Goal: Use online tool/utility: Utilize a website feature to perform a specific function

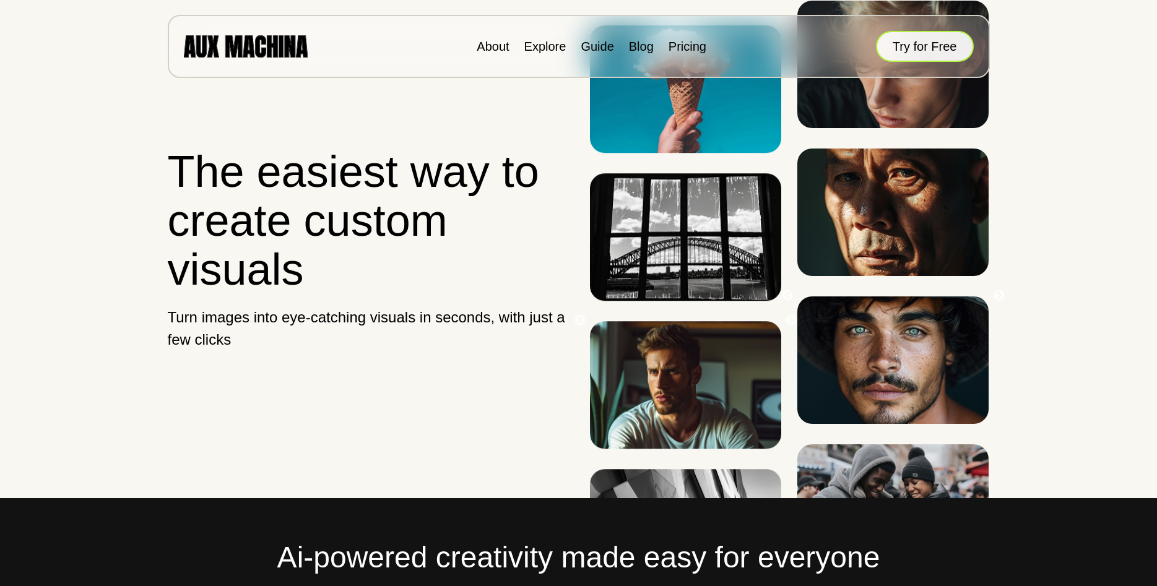
click at [924, 48] on button "Try for Free" at bounding box center [925, 46] width 98 height 31
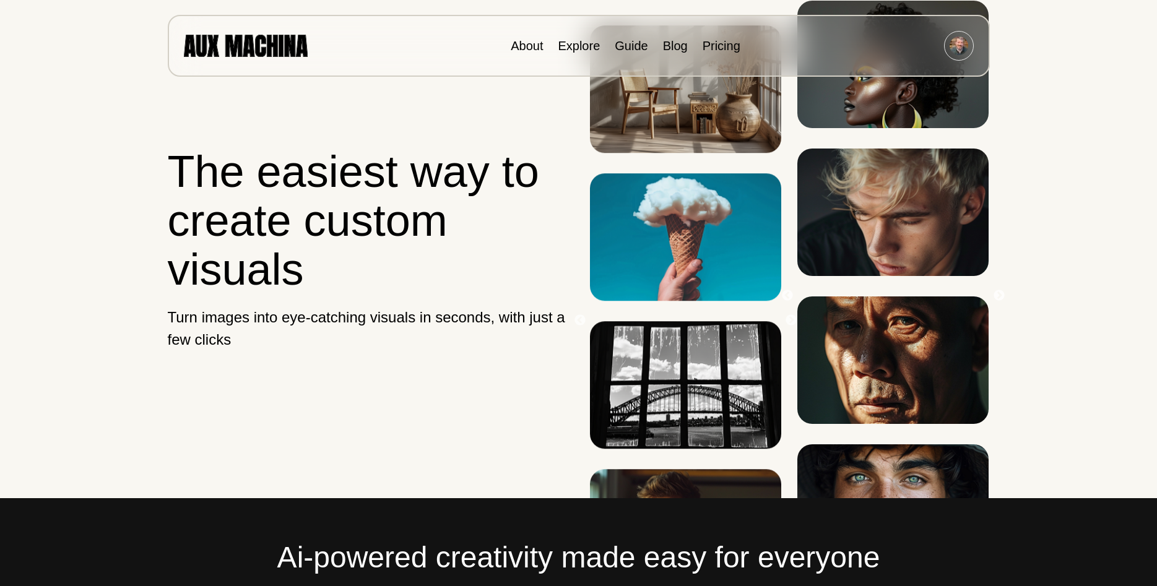
scroll to position [253, 0]
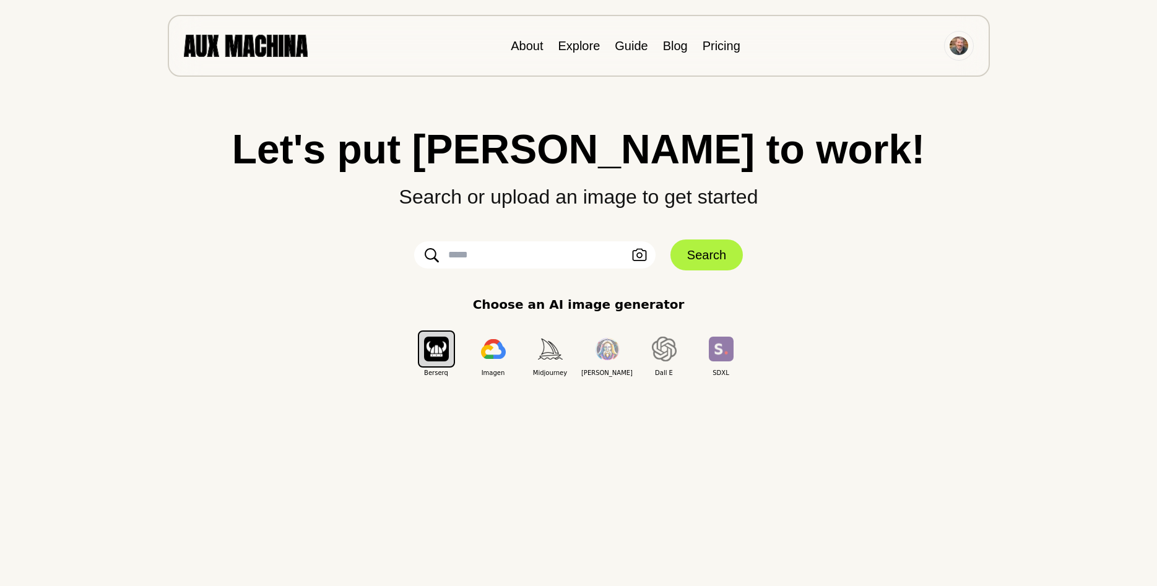
click at [569, 266] on input "text" at bounding box center [534, 254] width 241 height 27
type input "*"
type input "**********"
click button "Search" at bounding box center [706, 255] width 72 height 31
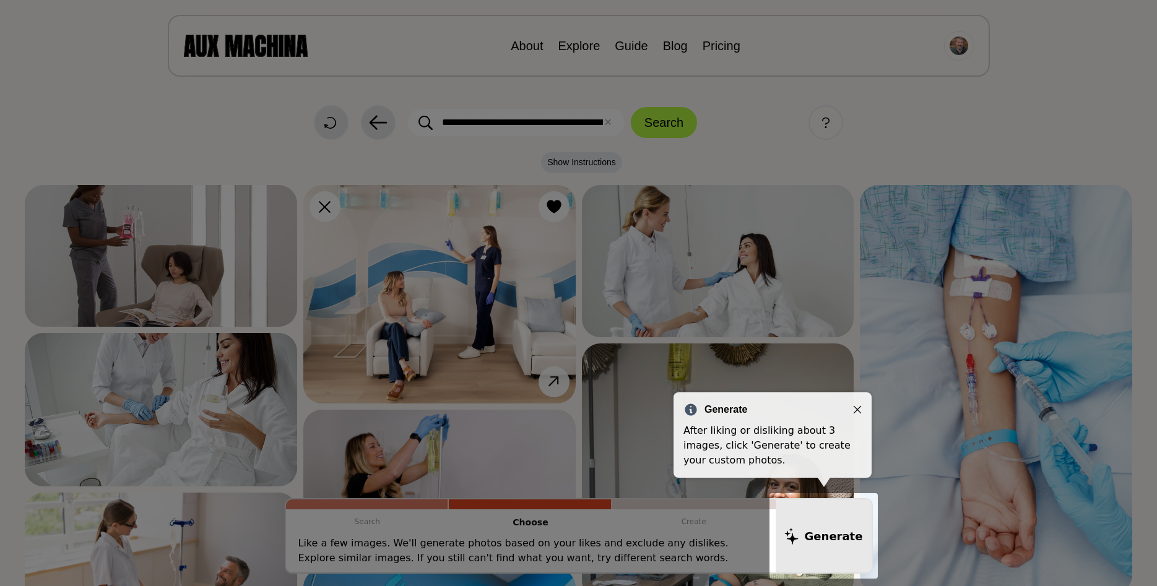
click at [856, 412] on icon "Close" at bounding box center [857, 409] width 9 height 9
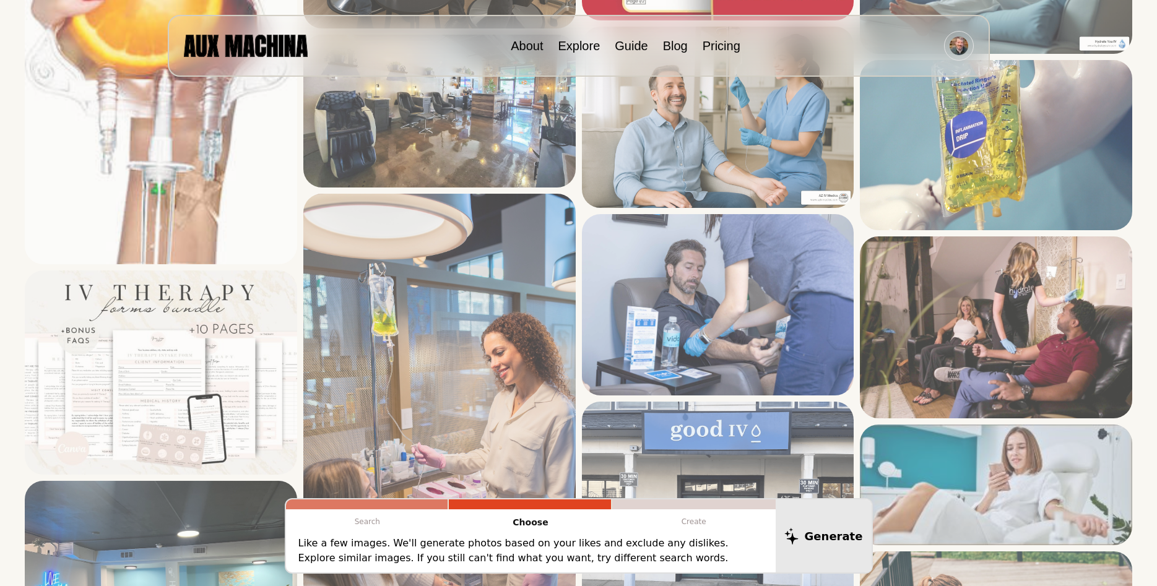
scroll to position [2462, 0]
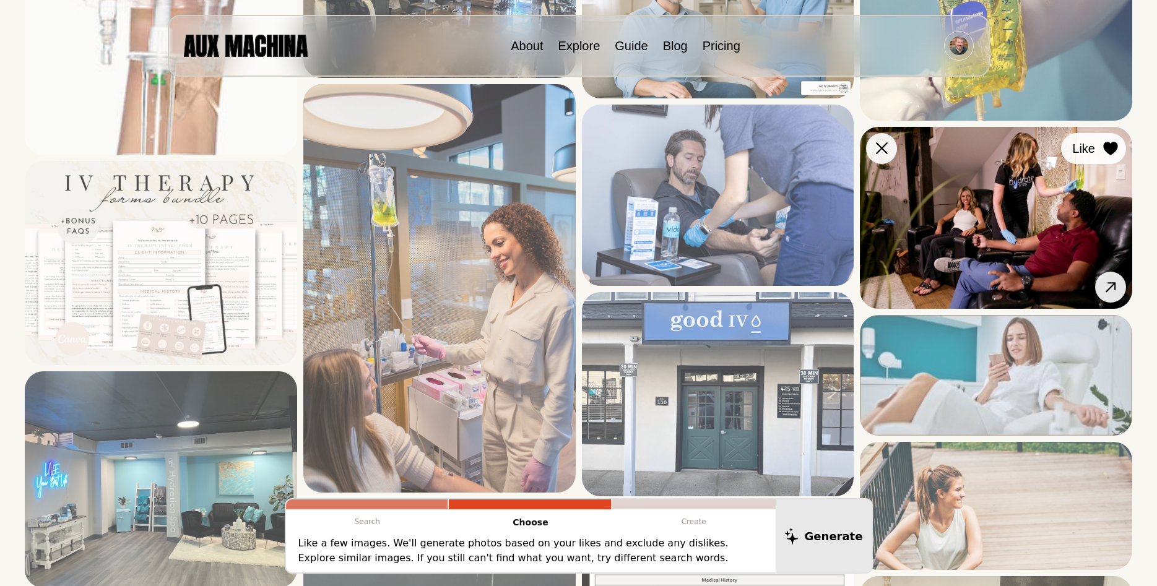
click at [1111, 149] on icon at bounding box center [1110, 149] width 14 height 14
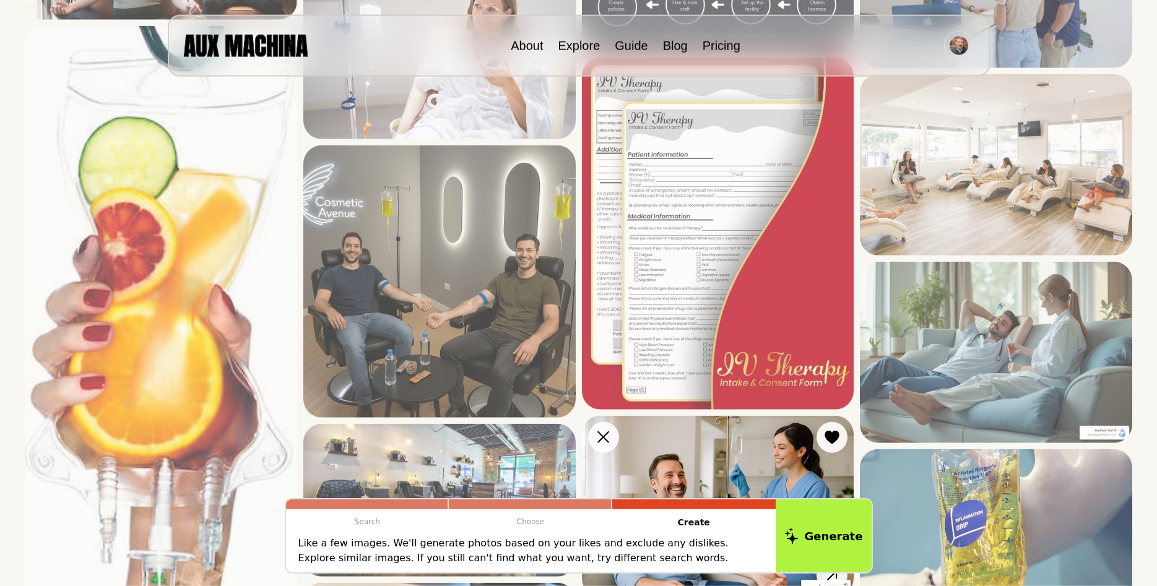
scroll to position [1894, 0]
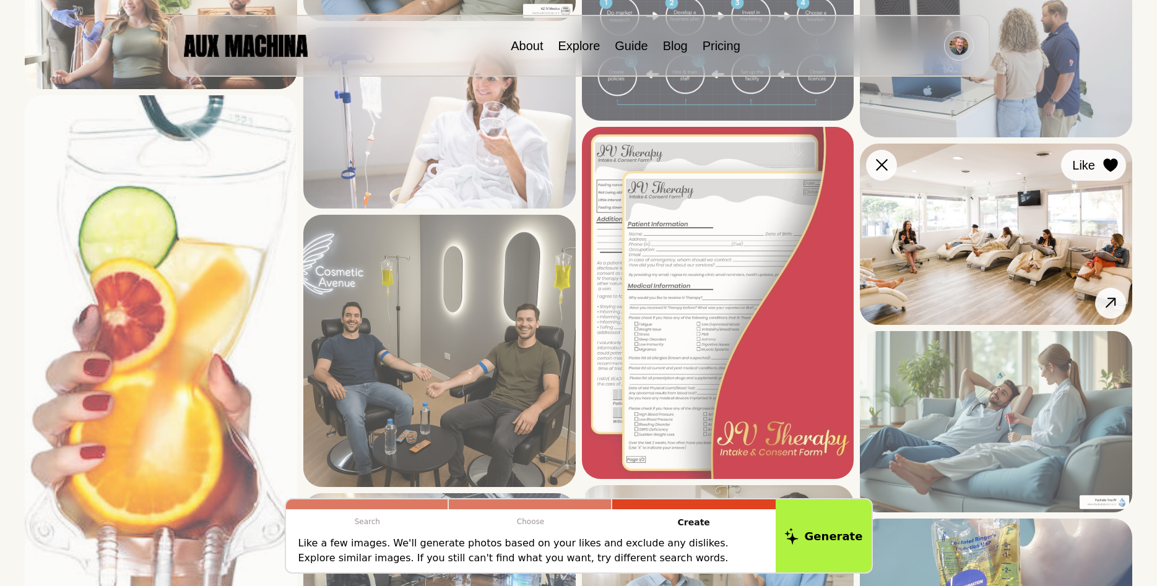
click at [1120, 164] on button "Like" at bounding box center [1093, 165] width 65 height 31
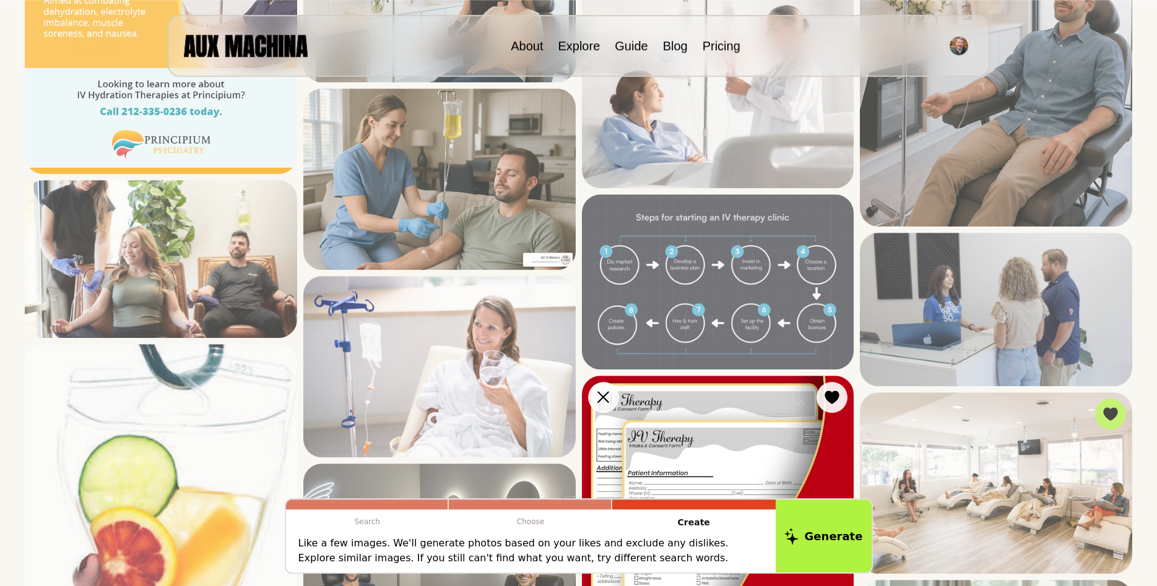
scroll to position [1578, 0]
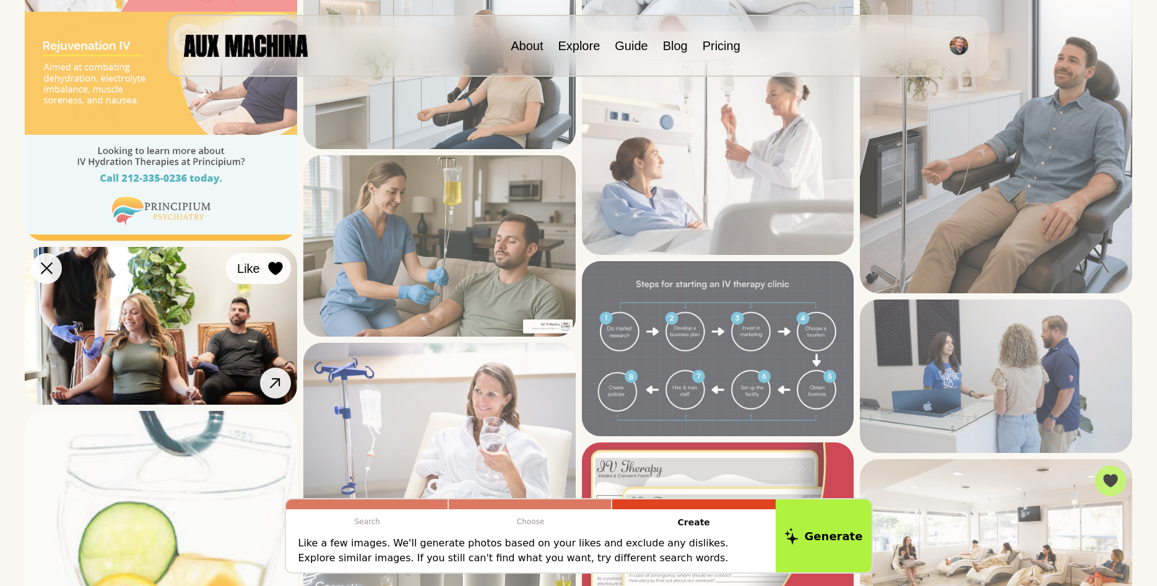
click at [272, 273] on icon at bounding box center [275, 269] width 14 height 14
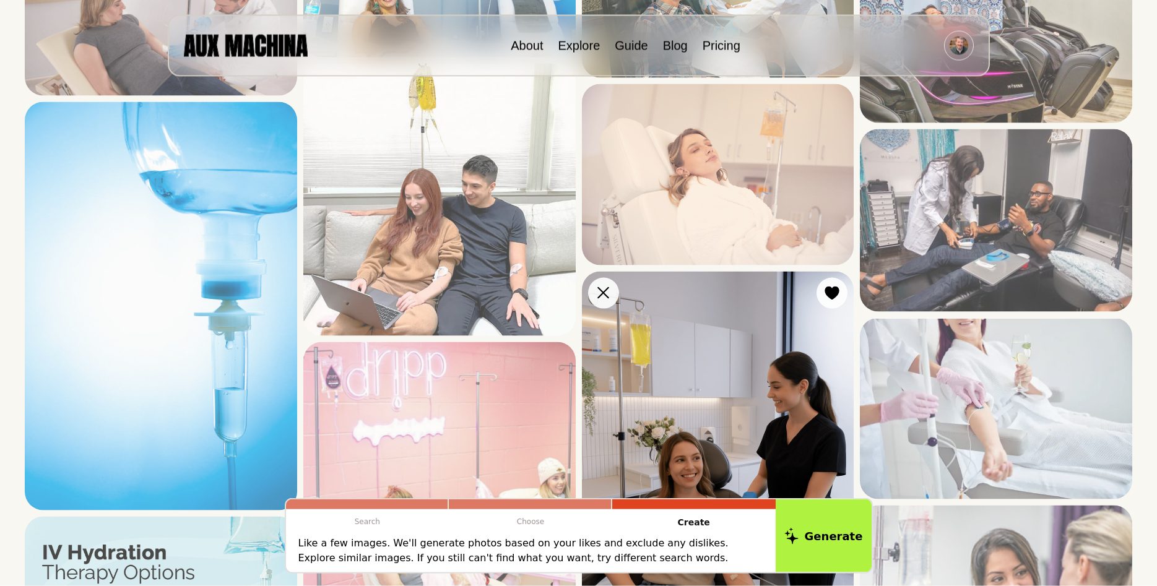
scroll to position [694, 0]
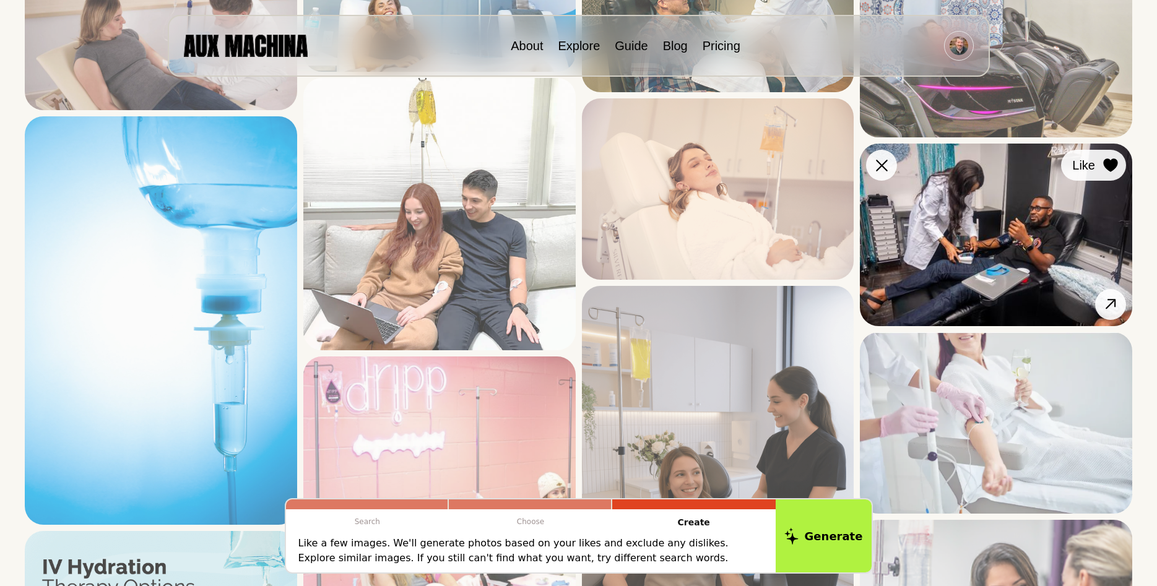
click at [1105, 166] on icon at bounding box center [1110, 165] width 14 height 14
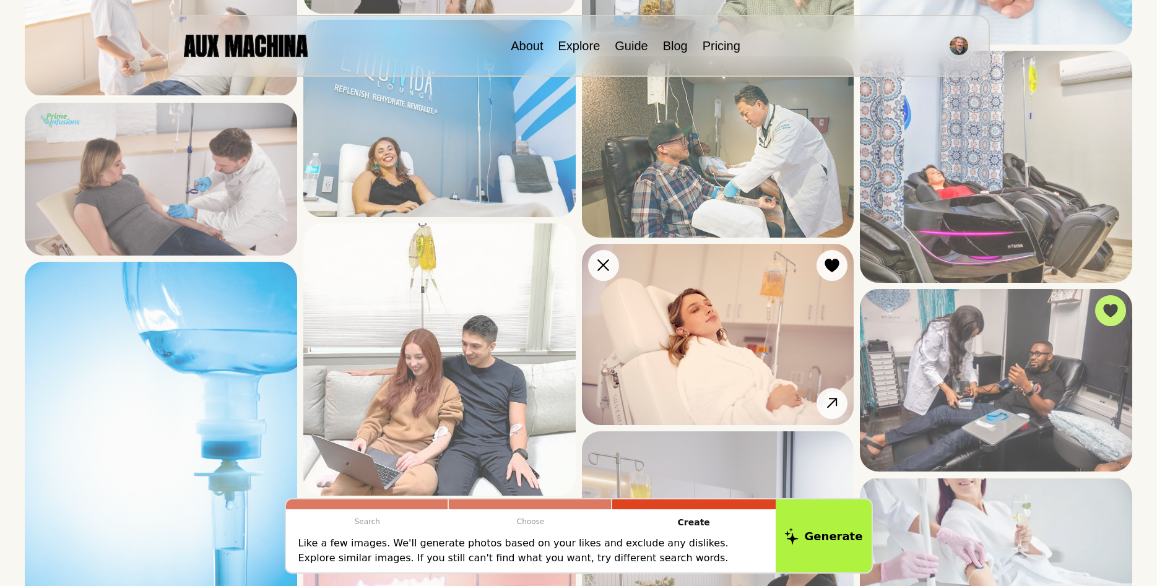
scroll to position [442, 0]
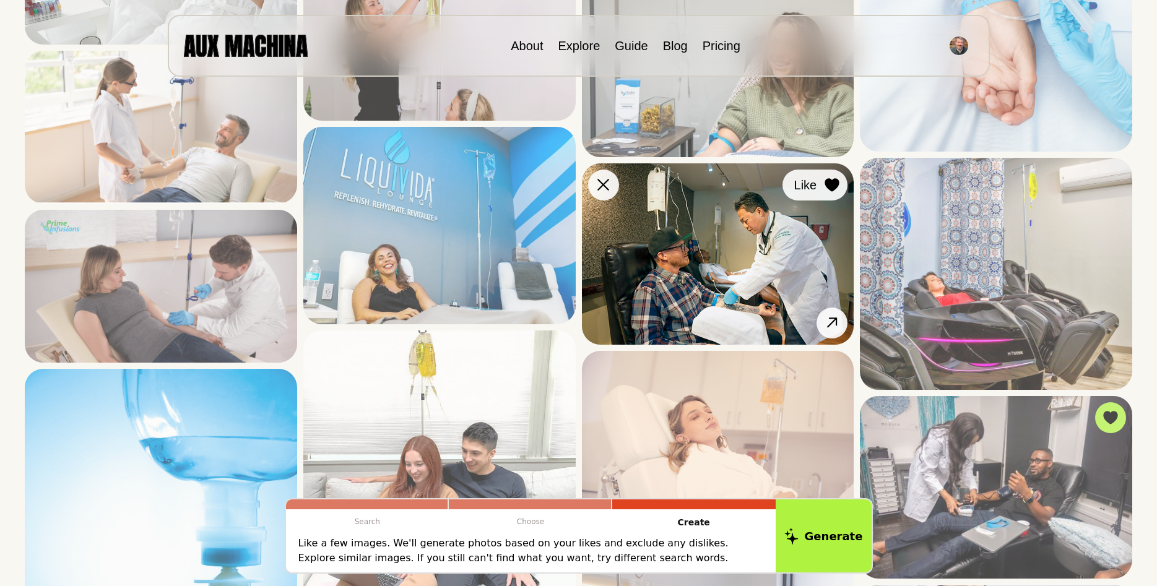
click at [836, 181] on icon at bounding box center [832, 185] width 14 height 14
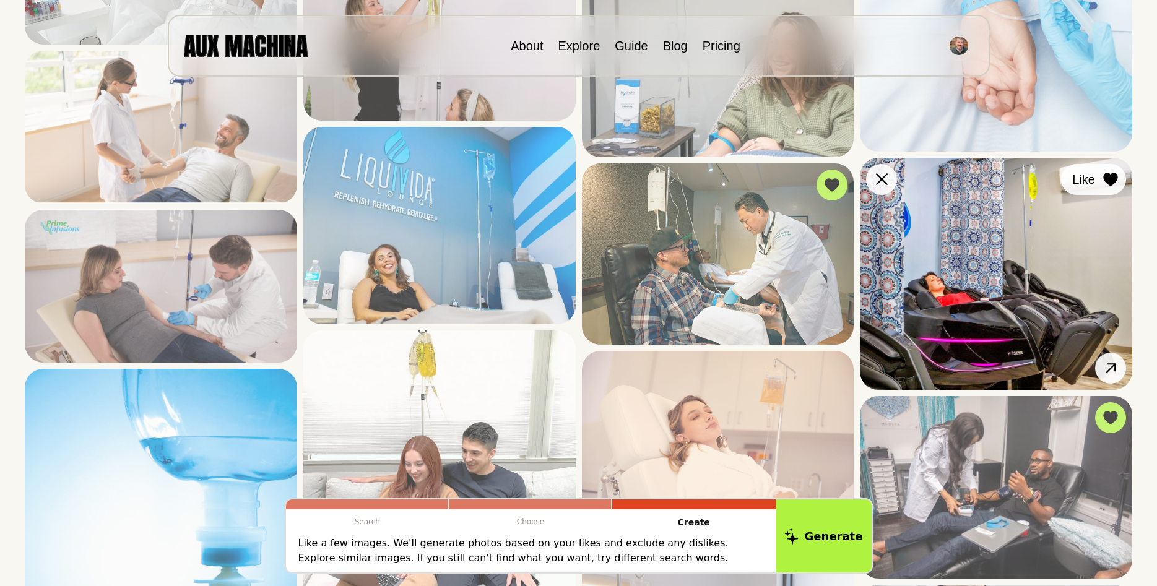
click at [1106, 181] on icon at bounding box center [1110, 180] width 14 height 14
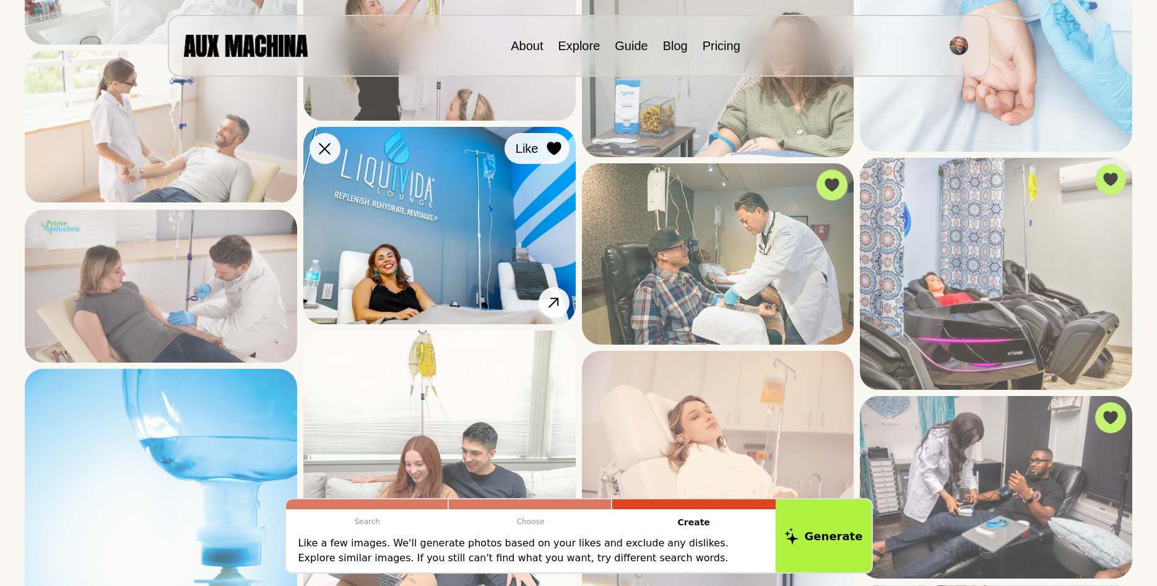
click at [547, 144] on icon at bounding box center [554, 149] width 15 height 14
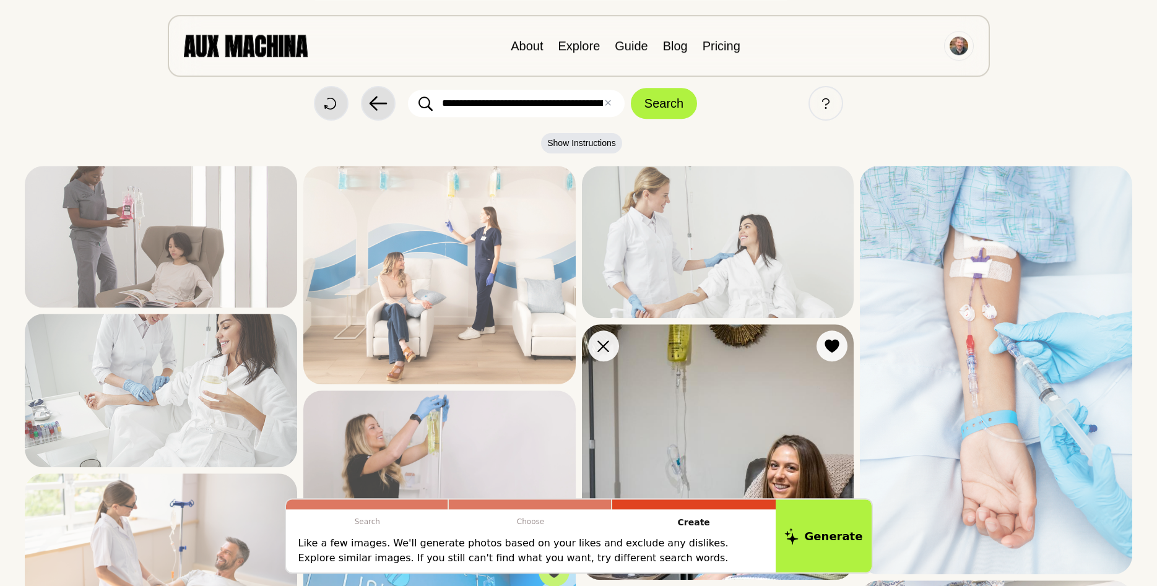
scroll to position [0, 0]
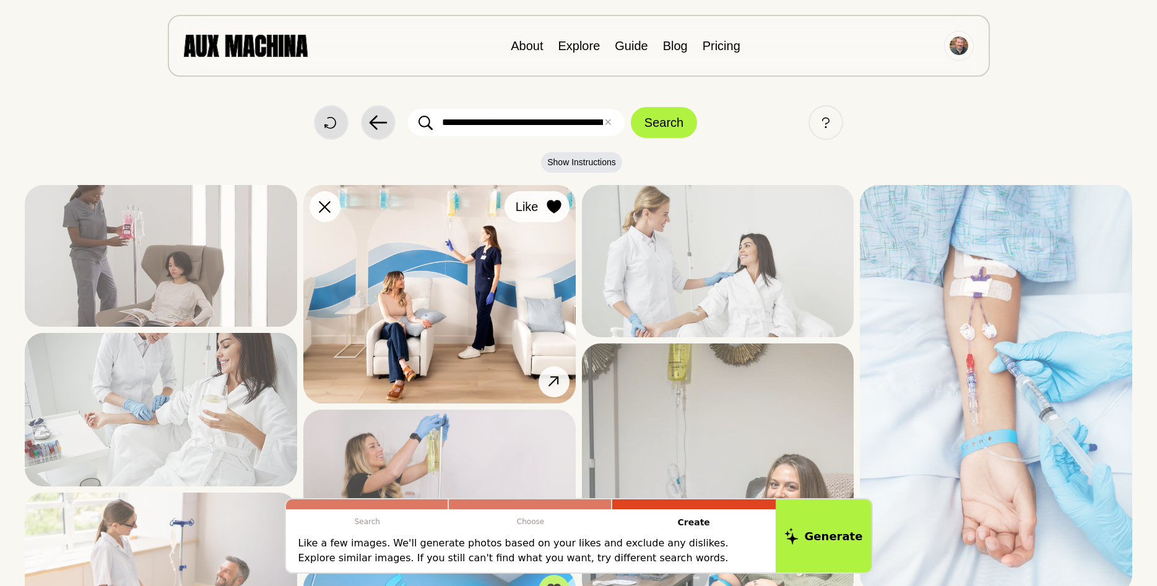
click at [558, 209] on icon at bounding box center [554, 207] width 14 height 14
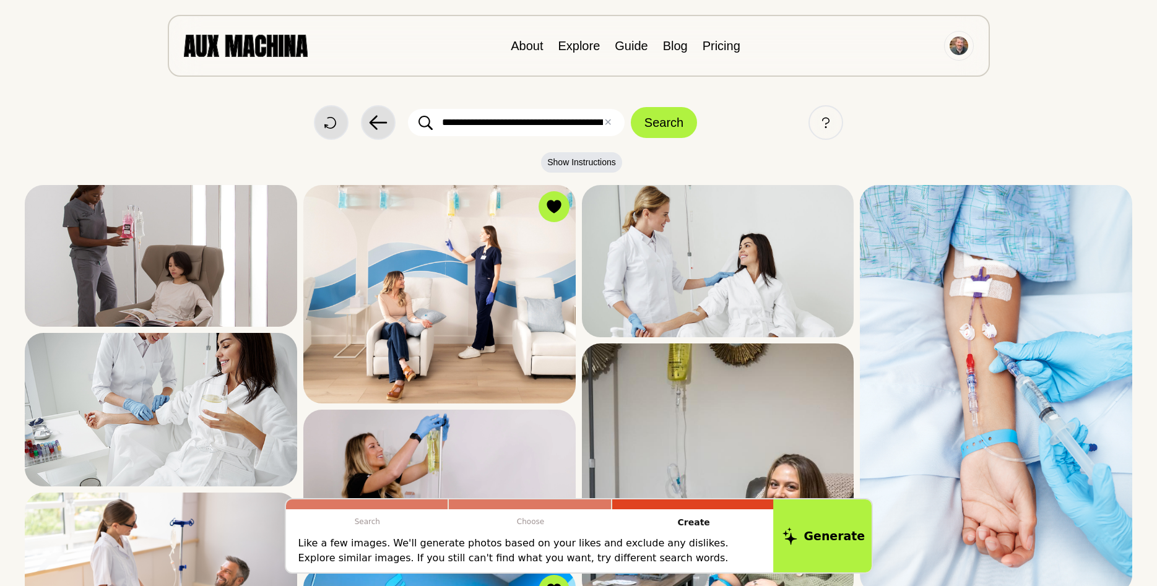
click at [808, 538] on button "Generate" at bounding box center [823, 536] width 101 height 77
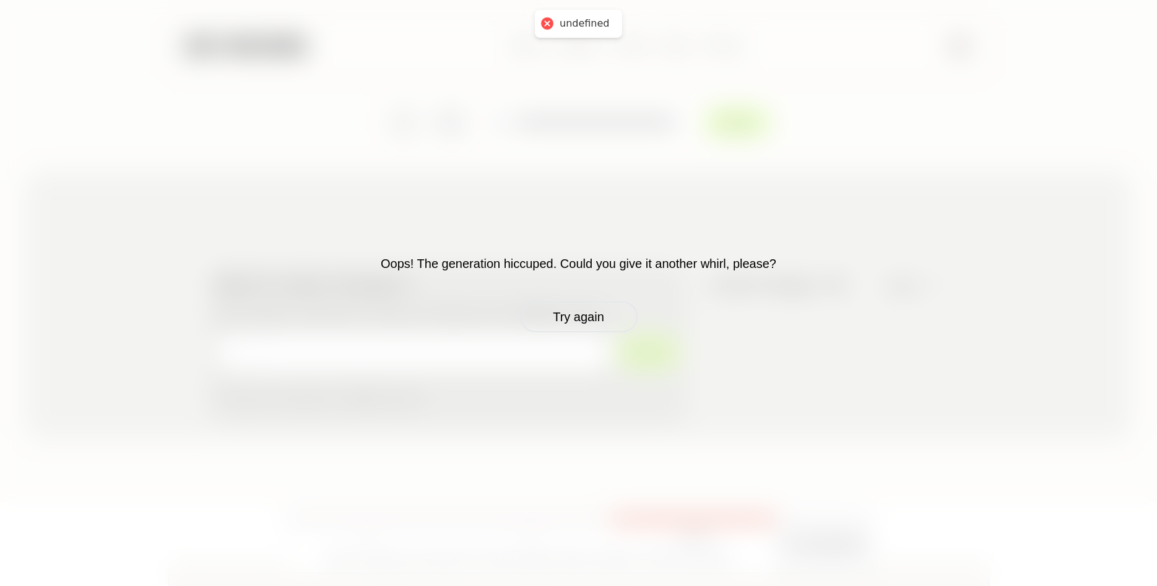
click at [584, 333] on div "Oops! The generation hiccuped. Could you give it another whirl, please? Try aga…" at bounding box center [578, 293] width 1157 height 586
click at [584, 323] on button "Try again" at bounding box center [579, 316] width 118 height 31
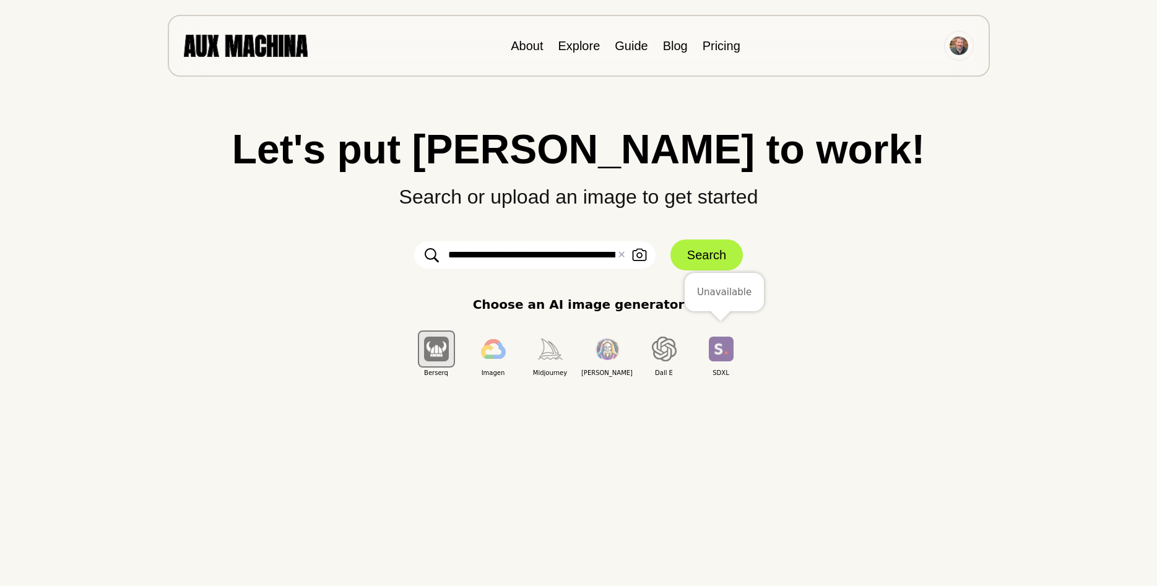
click at [711, 355] on img "button" at bounding box center [721, 349] width 25 height 24
click at [699, 250] on button "Search" at bounding box center [706, 255] width 72 height 31
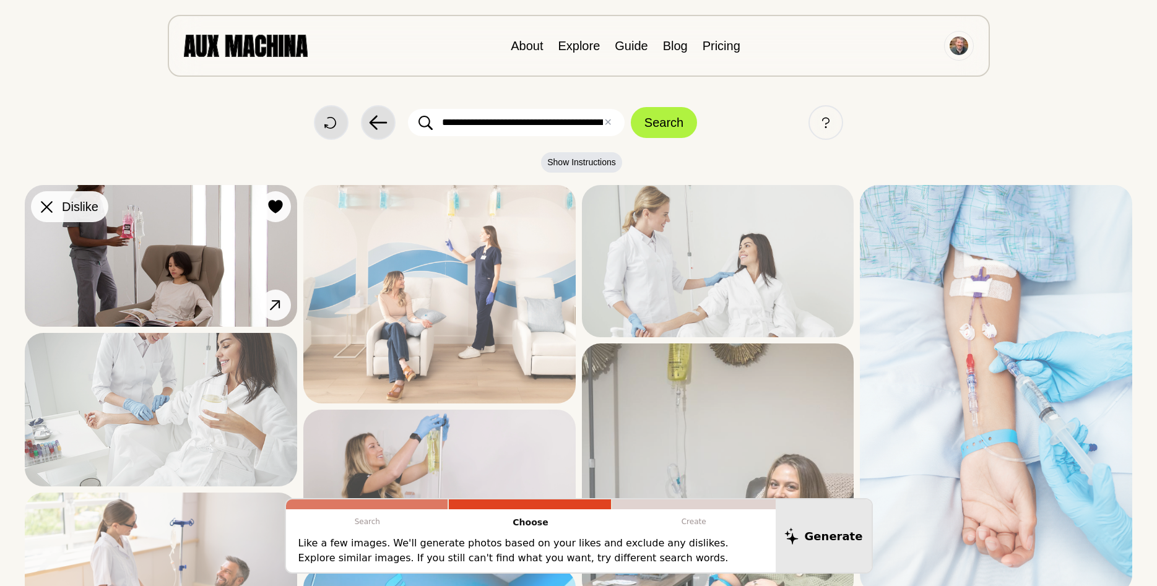
click at [46, 208] on icon at bounding box center [47, 207] width 12 height 12
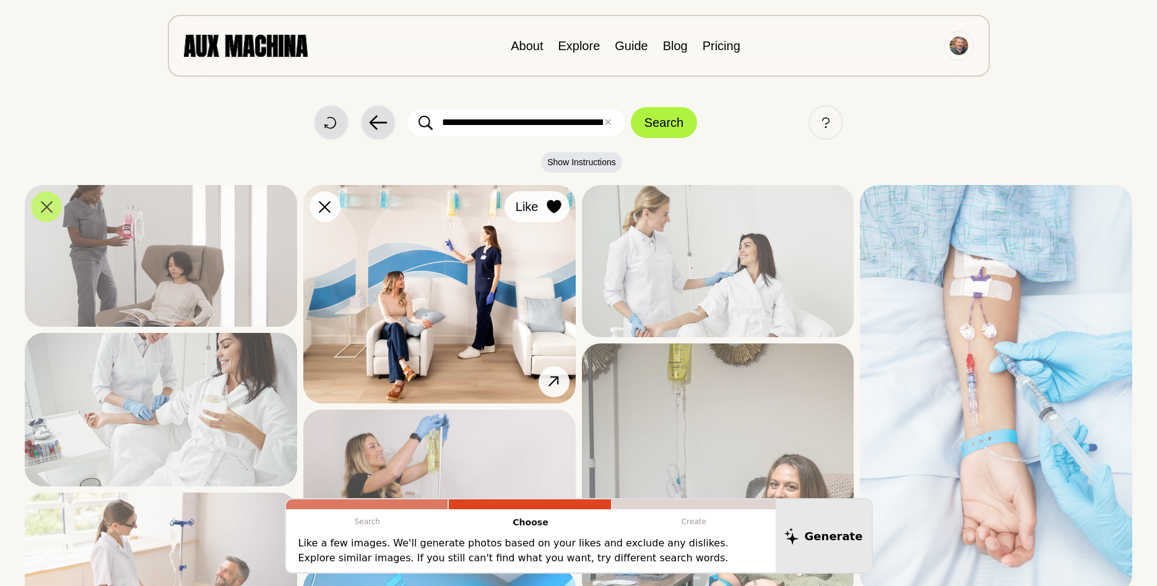
click at [552, 200] on icon at bounding box center [554, 207] width 15 height 14
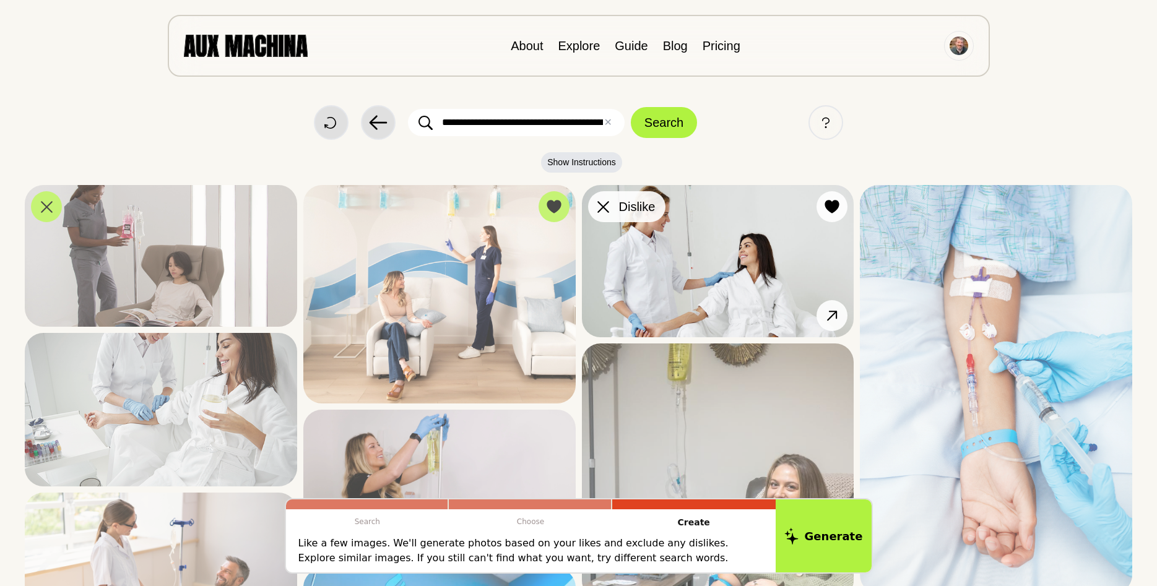
click at [604, 210] on icon at bounding box center [603, 207] width 12 height 12
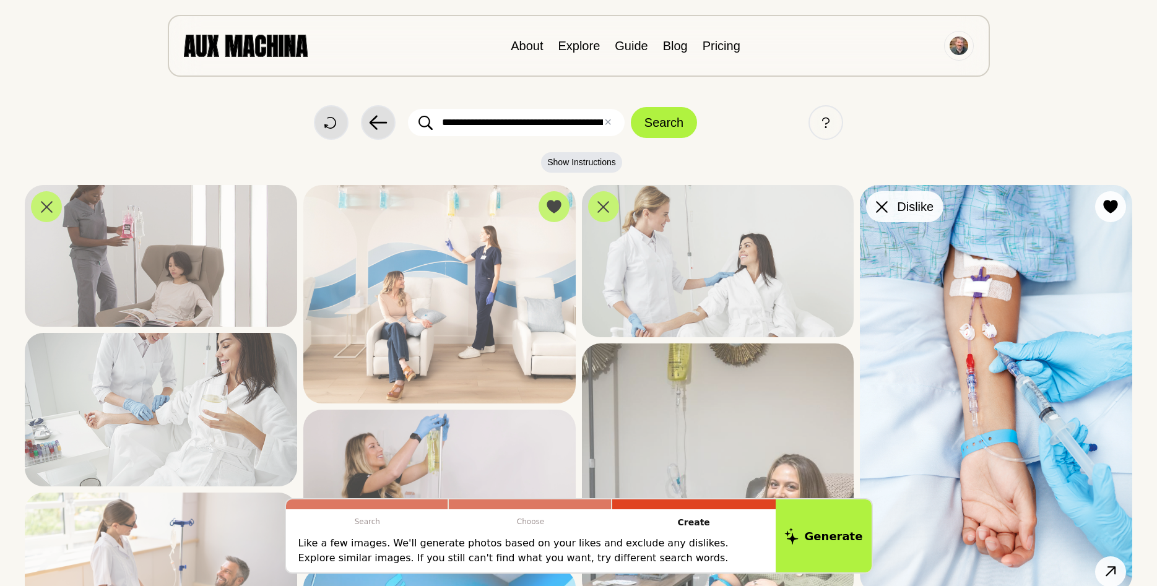
click at [887, 205] on icon at bounding box center [882, 207] width 12 height 12
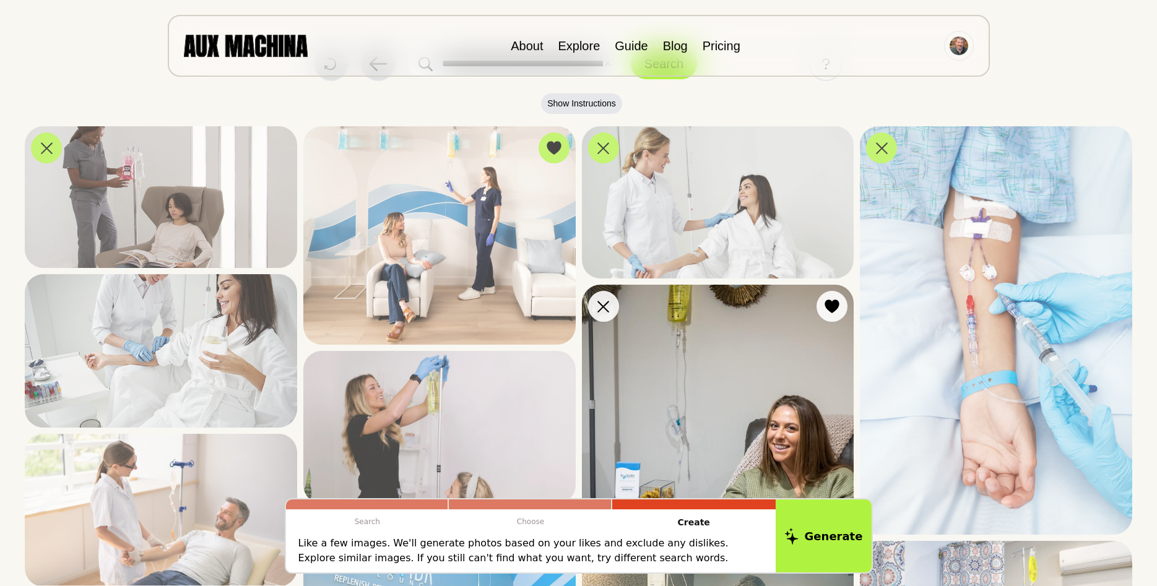
scroll to position [126, 0]
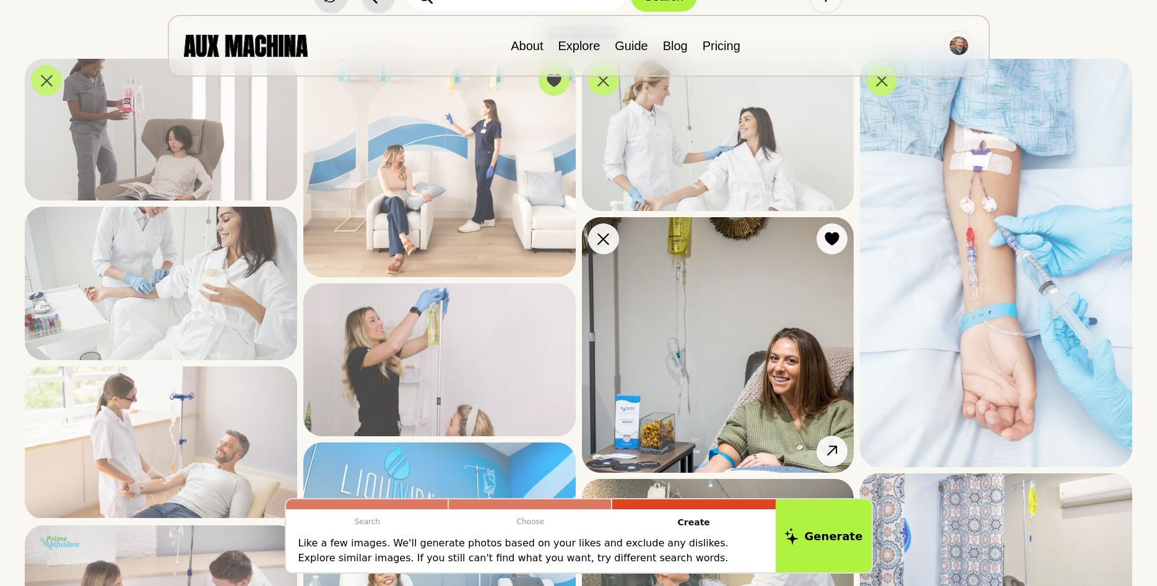
click at [612, 248] on div at bounding box center [603, 239] width 19 height 19
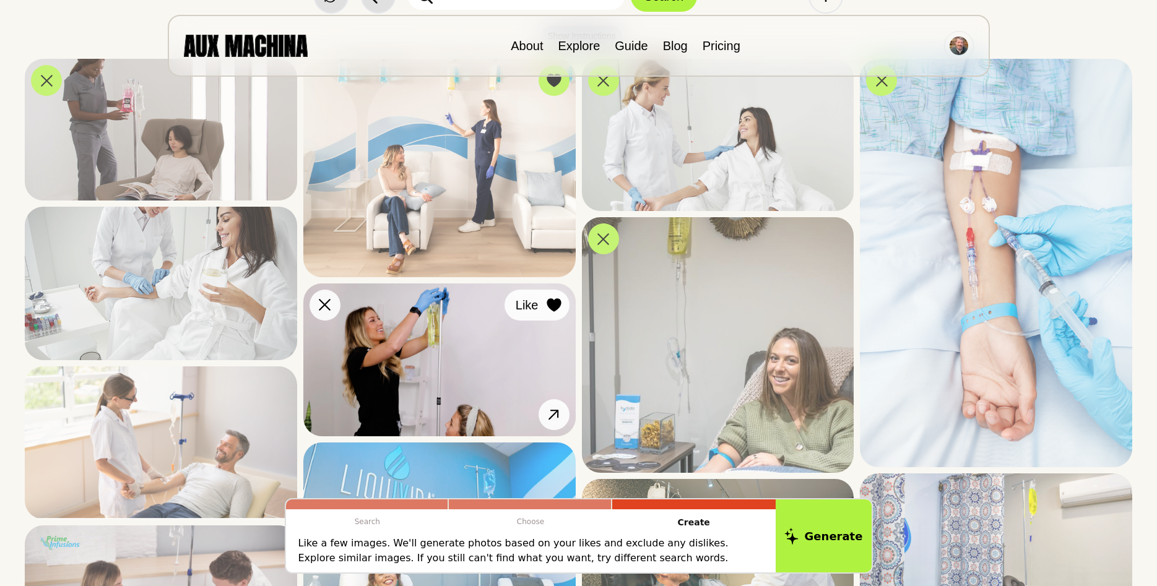
click at [549, 304] on icon at bounding box center [554, 305] width 14 height 14
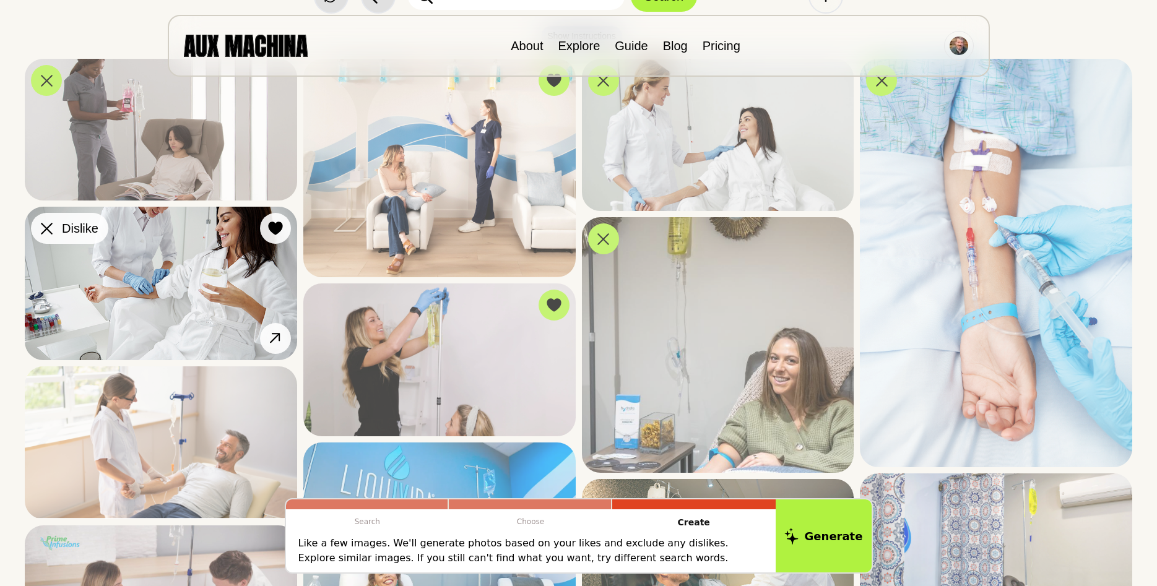
click at [46, 227] on icon at bounding box center [47, 229] width 12 height 12
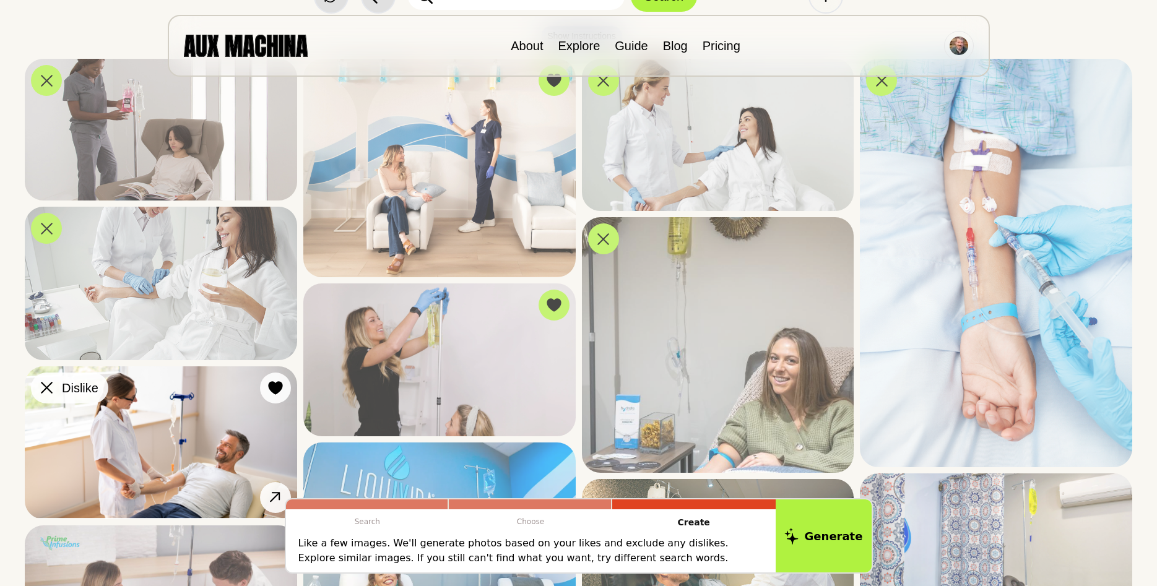
click at [43, 389] on icon at bounding box center [47, 388] width 12 height 12
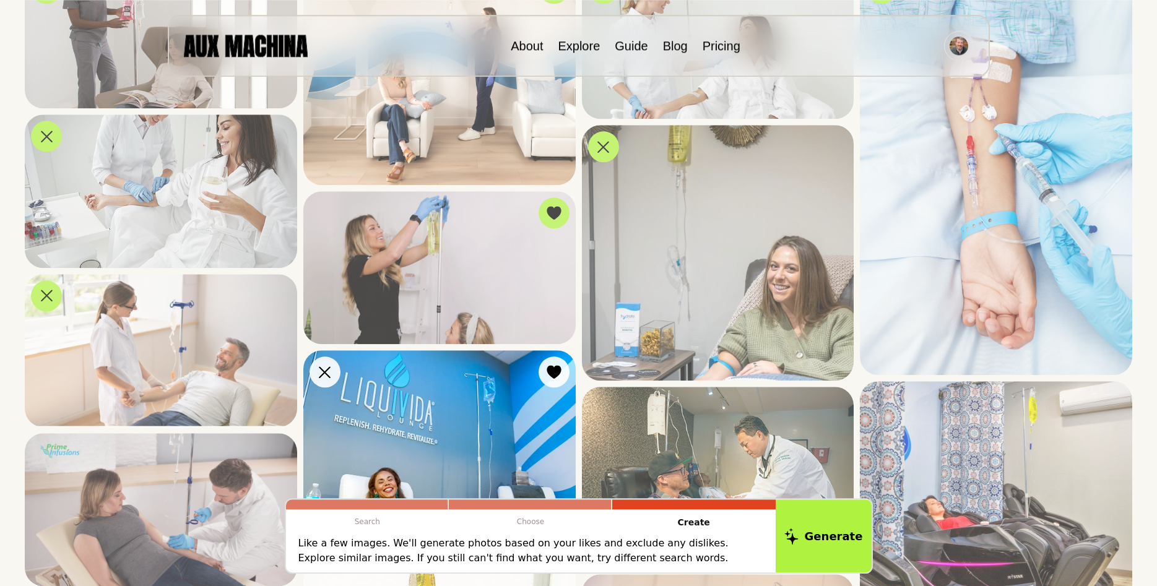
scroll to position [316, 0]
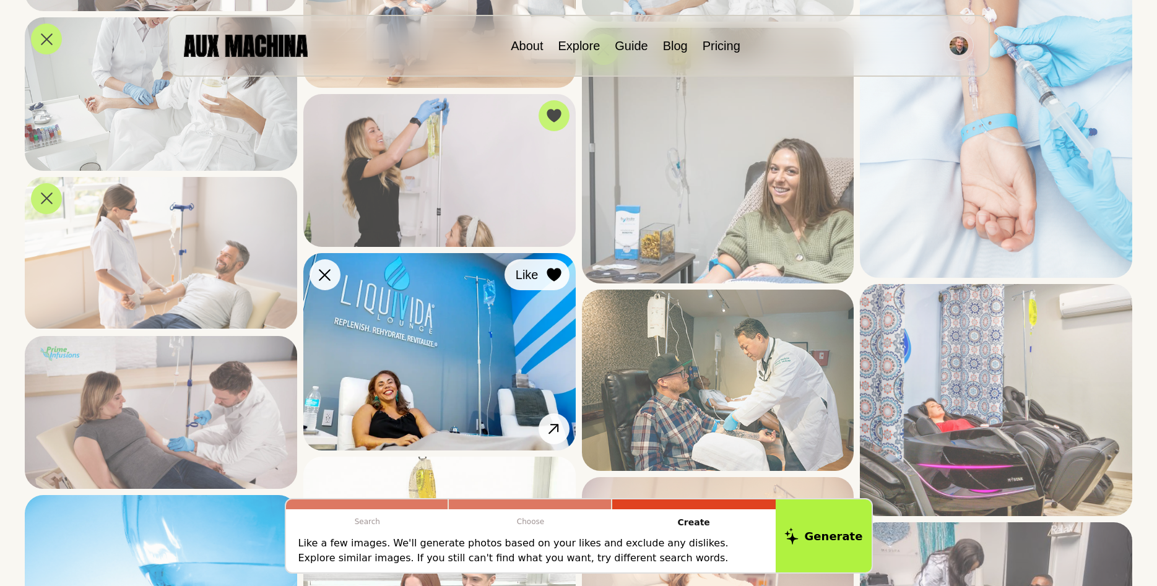
click at [553, 282] on div at bounding box center [554, 275] width 19 height 19
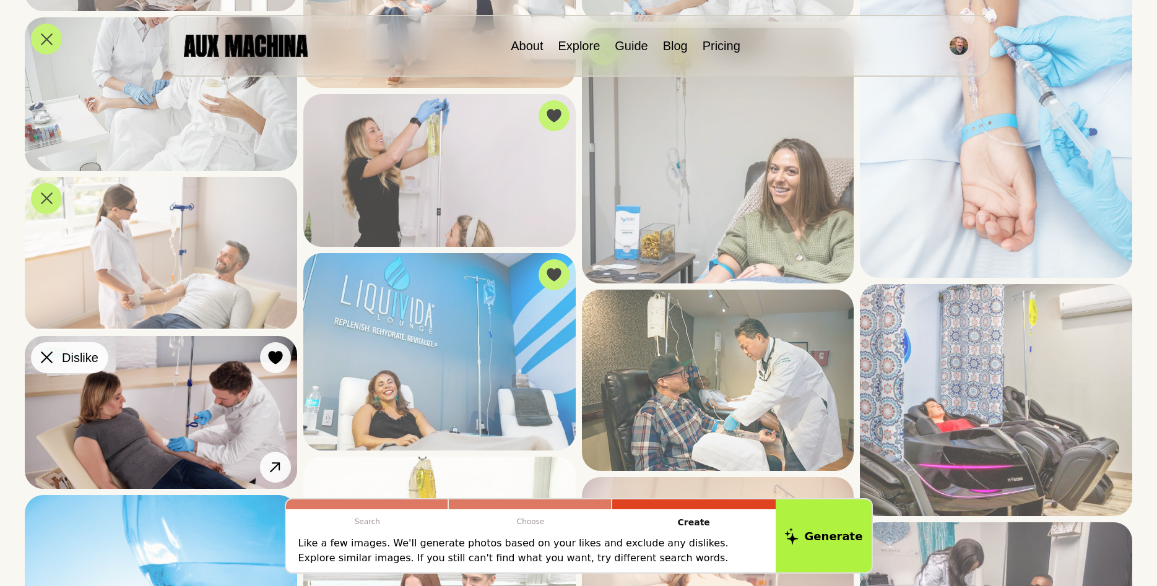
click at [45, 361] on icon at bounding box center [47, 358] width 12 height 12
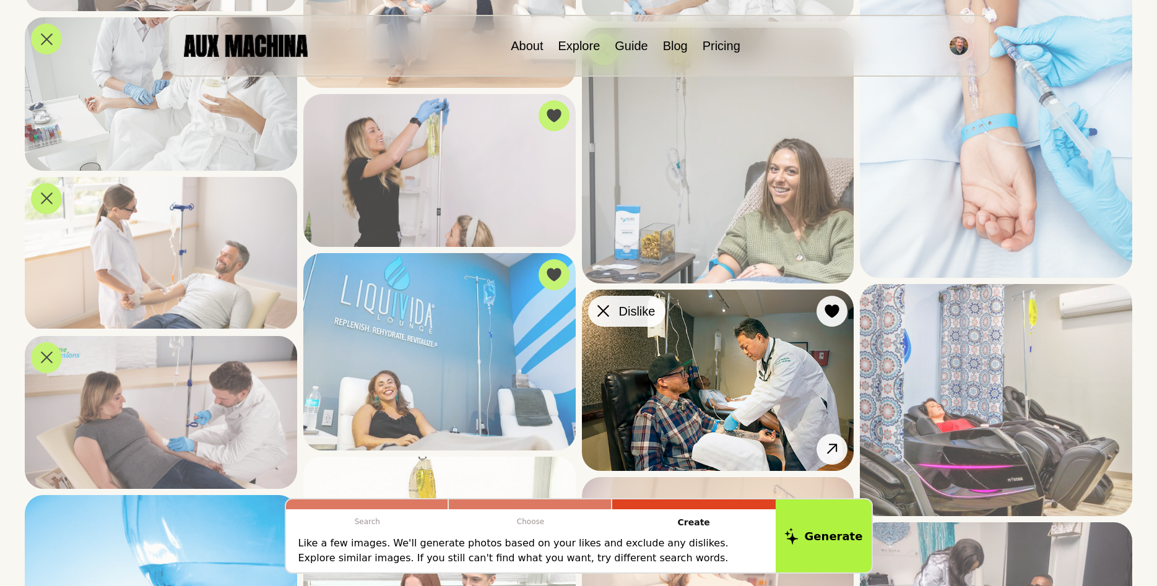
click at [592, 311] on button "Dislike" at bounding box center [626, 311] width 77 height 31
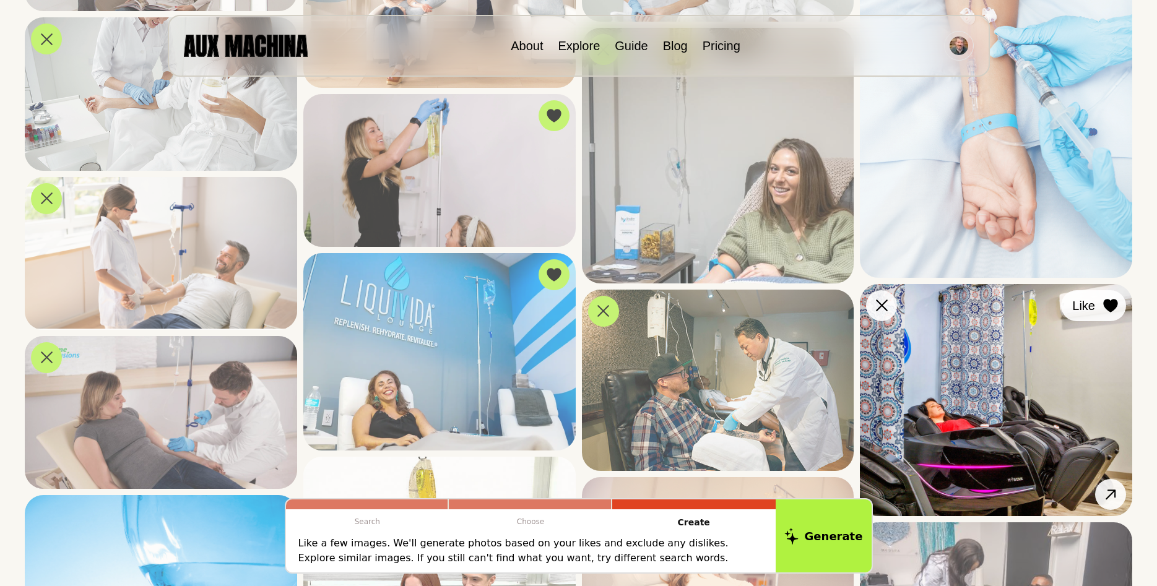
click at [1106, 313] on div at bounding box center [1110, 305] width 19 height 19
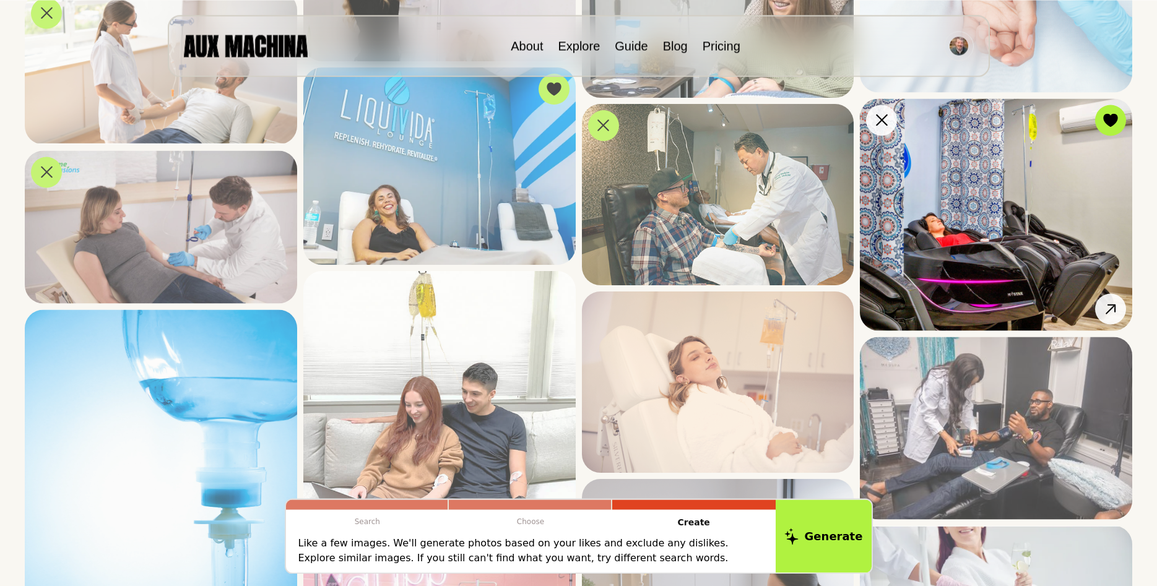
scroll to position [505, 0]
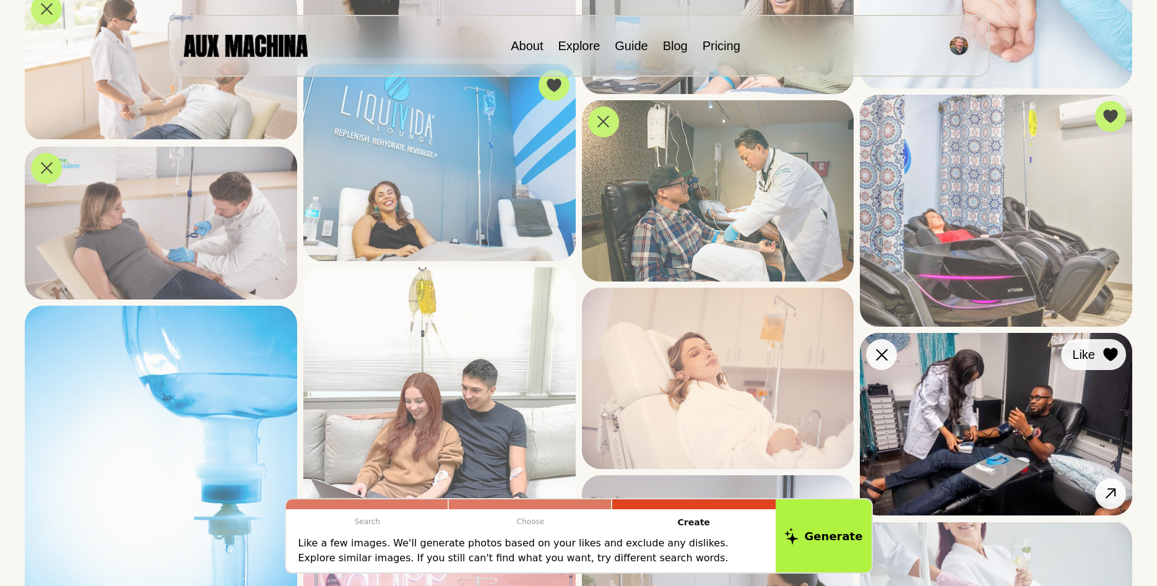
click at [1098, 357] on button "Like" at bounding box center [1093, 354] width 65 height 31
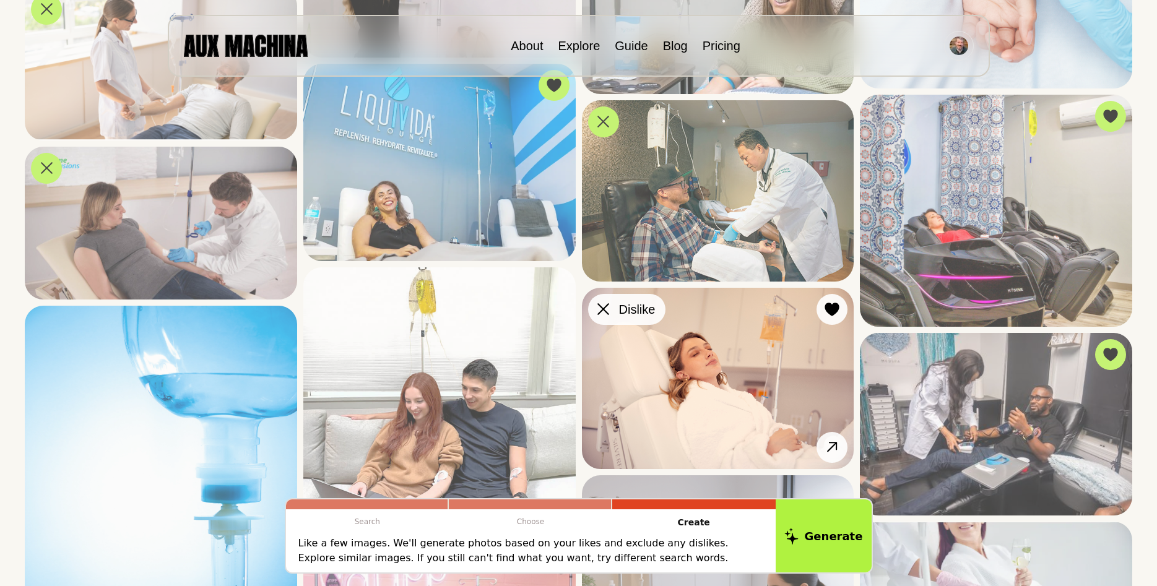
click at [592, 314] on button "Dislike" at bounding box center [626, 309] width 77 height 31
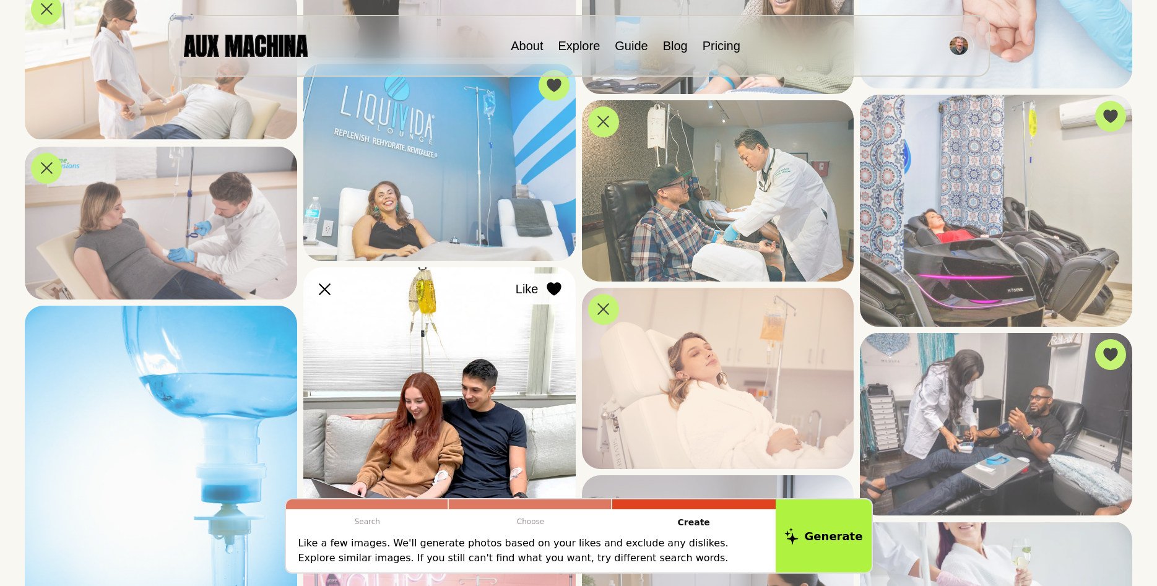
click at [558, 287] on icon at bounding box center [554, 289] width 14 height 14
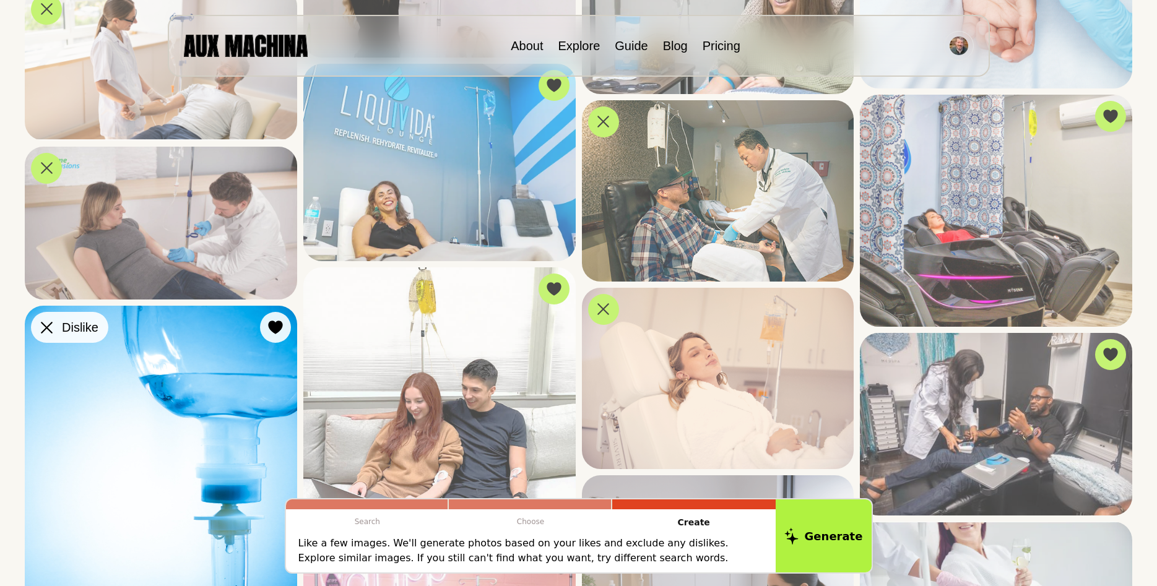
click at [37, 330] on button "Dislike" at bounding box center [69, 327] width 77 height 31
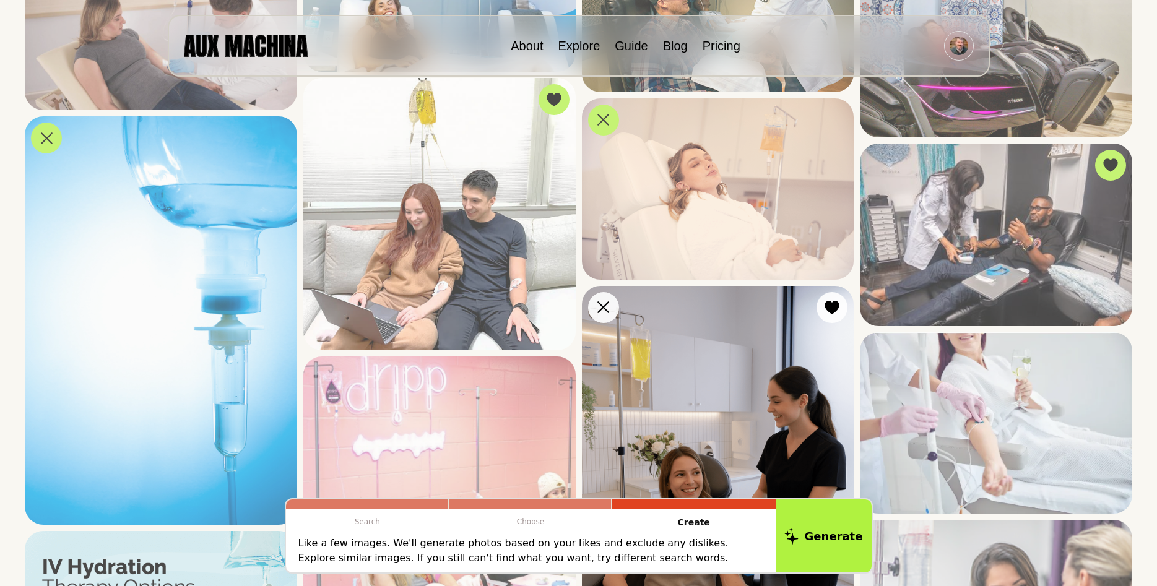
scroll to position [821, 0]
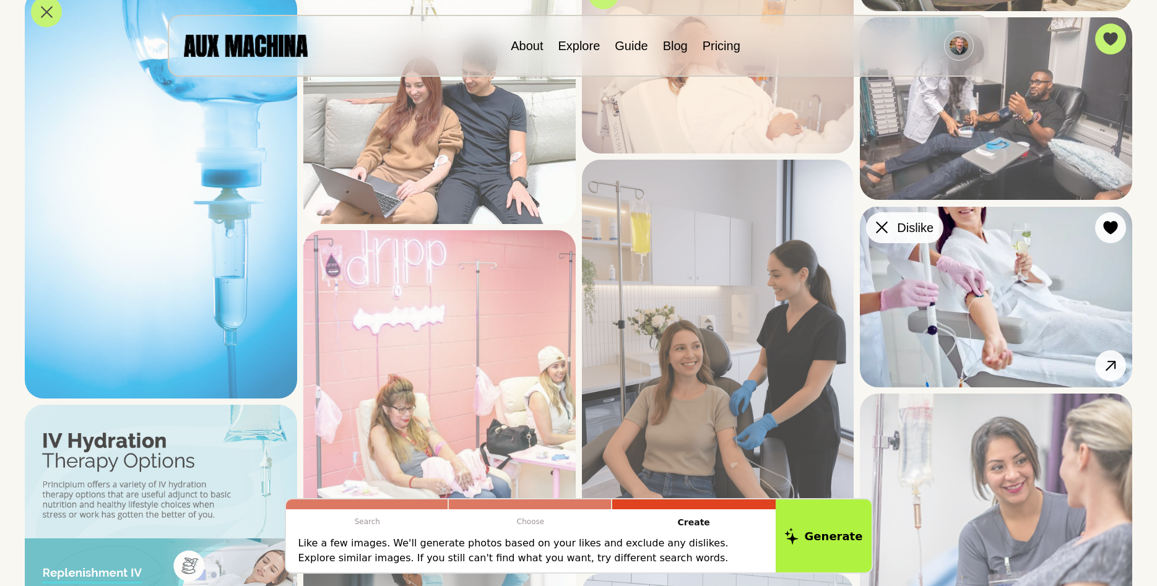
click at [889, 230] on div at bounding box center [881, 227] width 19 height 19
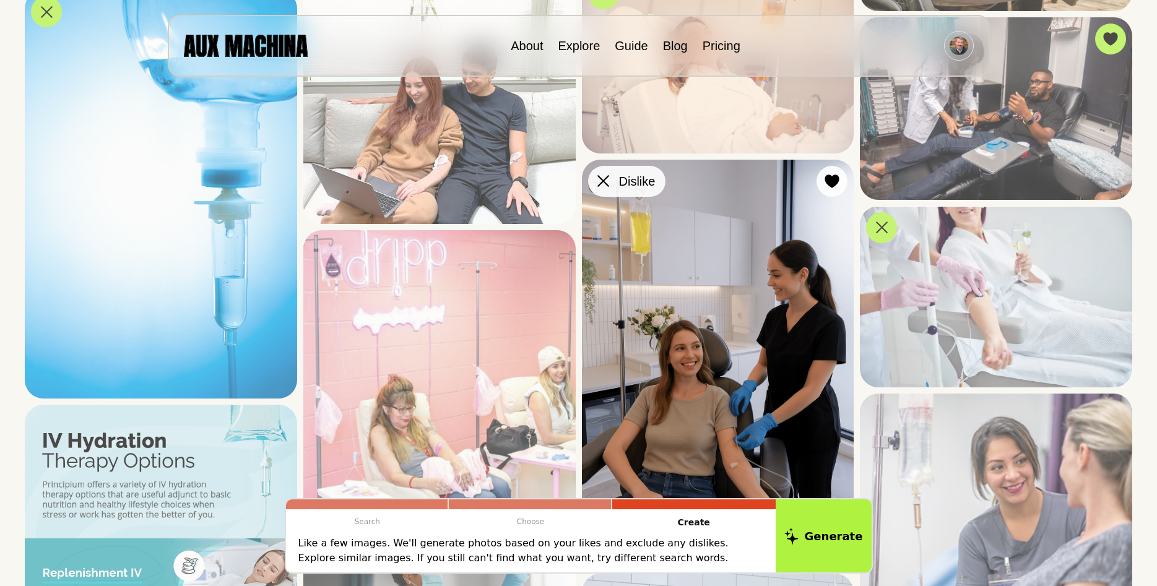
click at [599, 179] on icon at bounding box center [603, 181] width 12 height 12
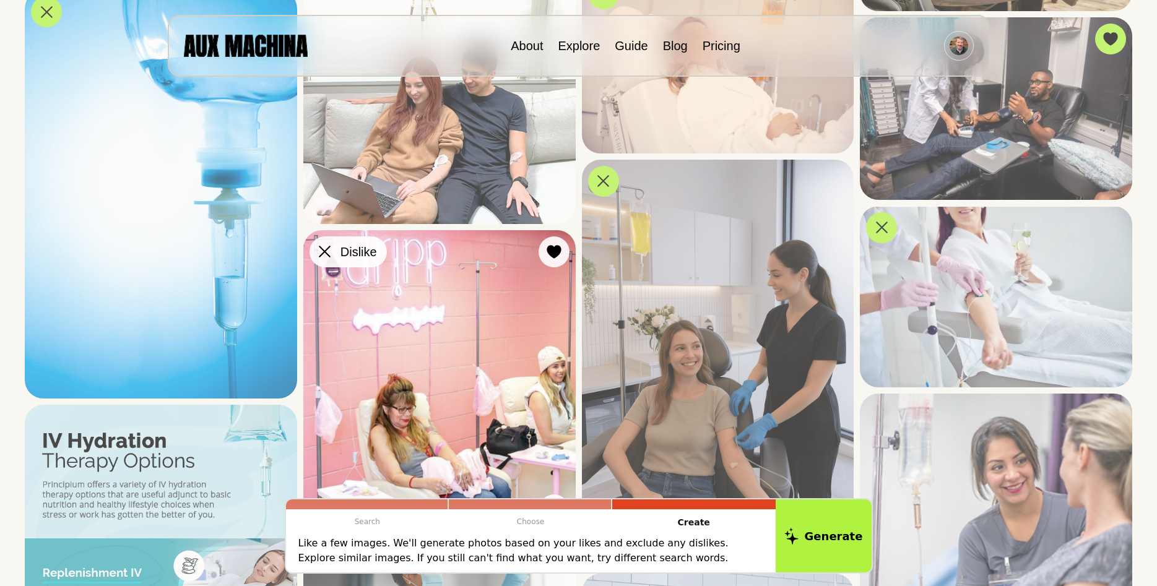
click at [328, 253] on icon at bounding box center [325, 252] width 12 height 12
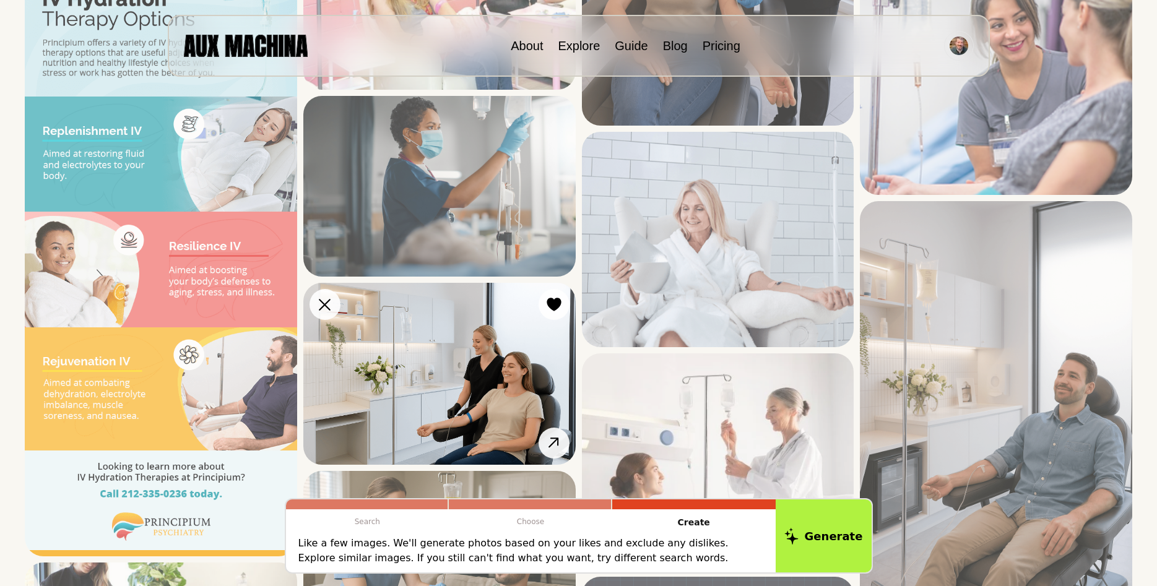
scroll to position [1452, 0]
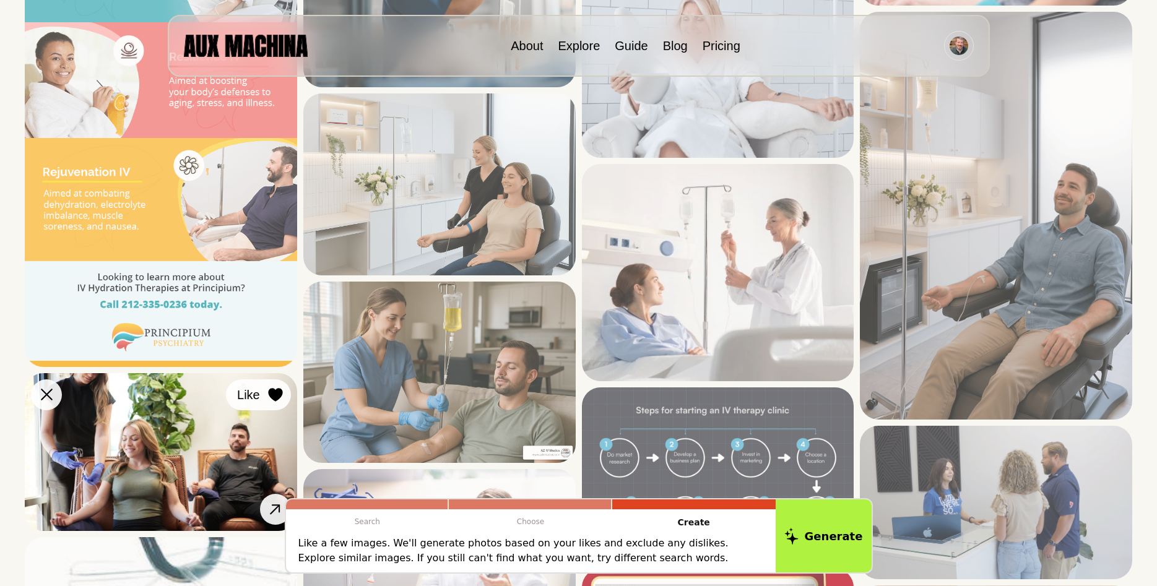
click at [266, 397] on button "Like" at bounding box center [258, 394] width 65 height 31
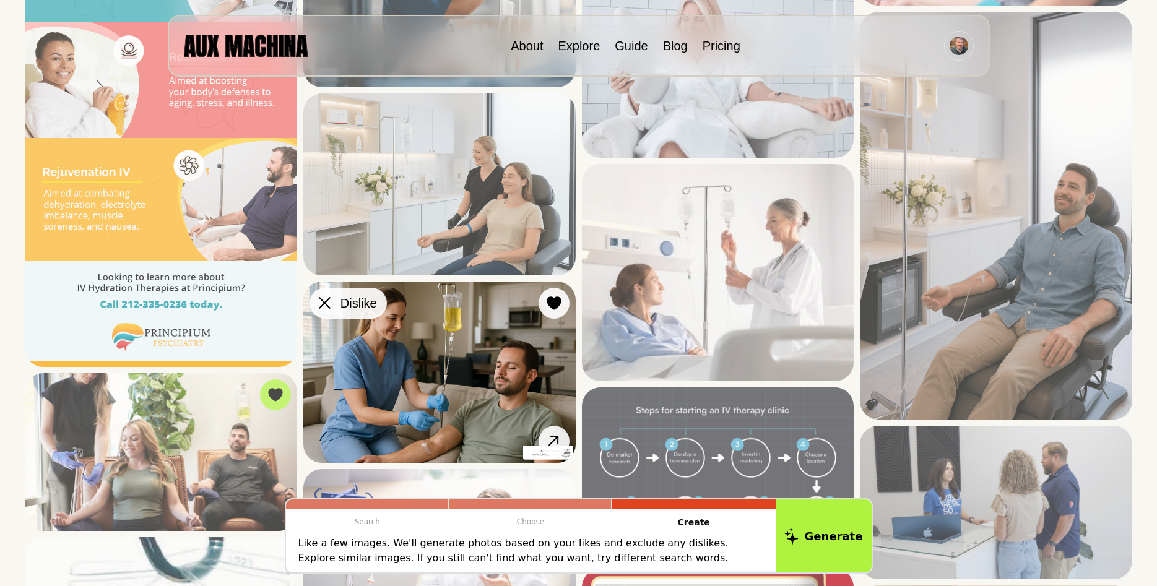
click at [334, 308] on button "Dislike" at bounding box center [347, 303] width 77 height 31
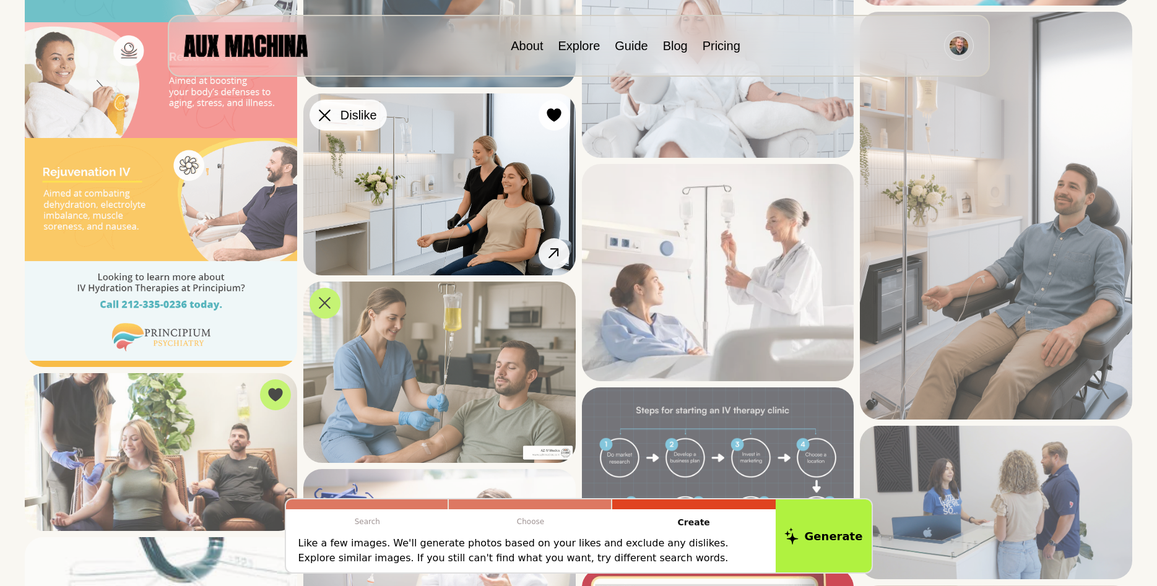
drag, startPoint x: 331, startPoint y: 115, endPoint x: 321, endPoint y: 115, distance: 10.5
click at [321, 115] on div at bounding box center [325, 115] width 19 height 19
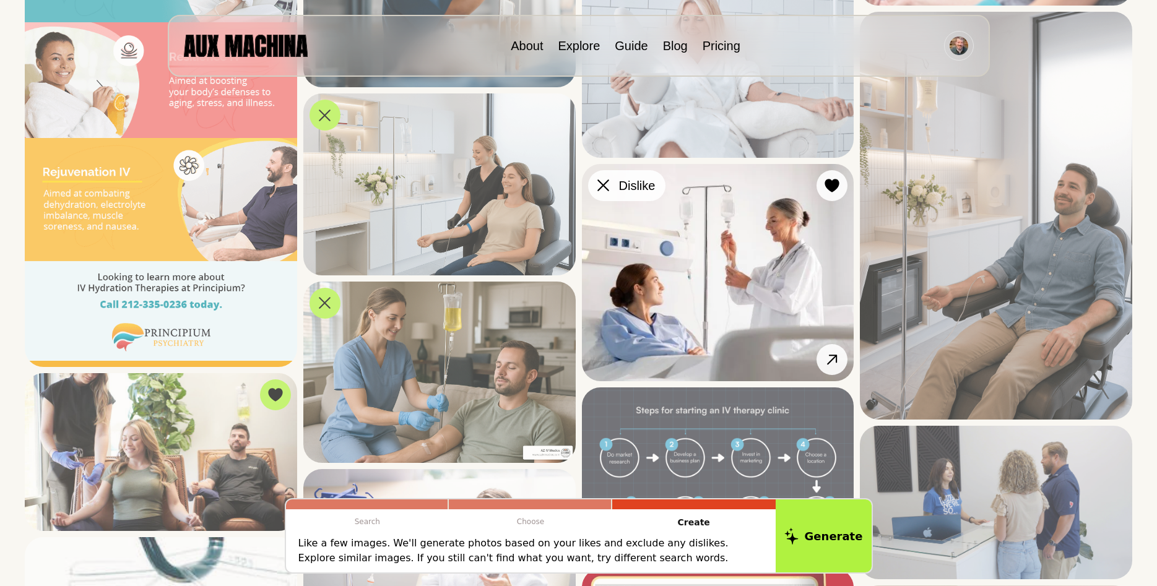
click at [613, 190] on button "Dislike" at bounding box center [626, 185] width 77 height 31
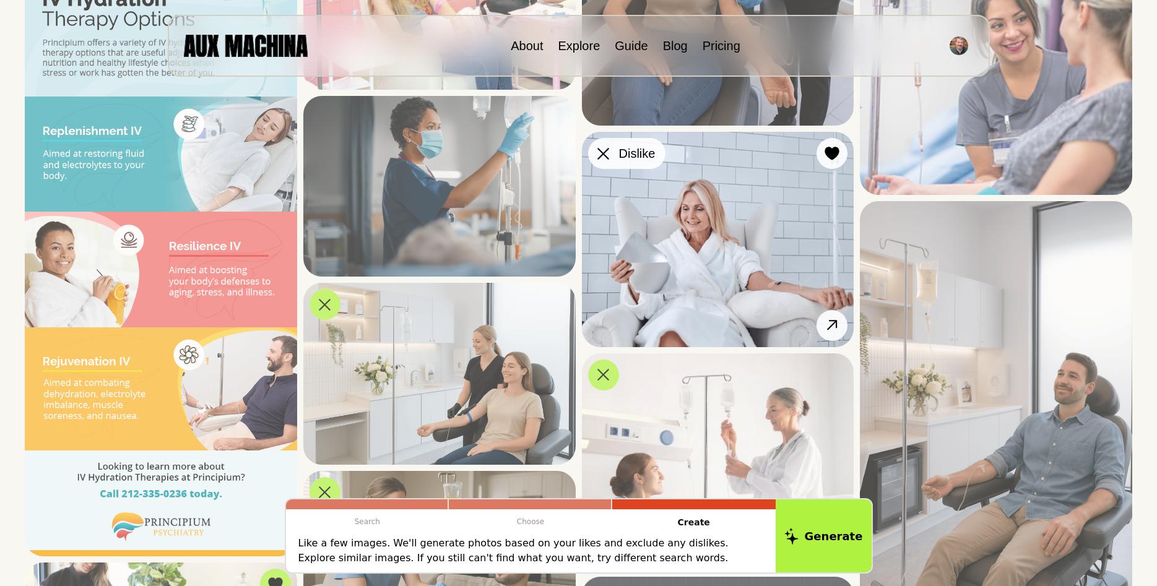
click at [606, 149] on icon at bounding box center [603, 154] width 12 height 12
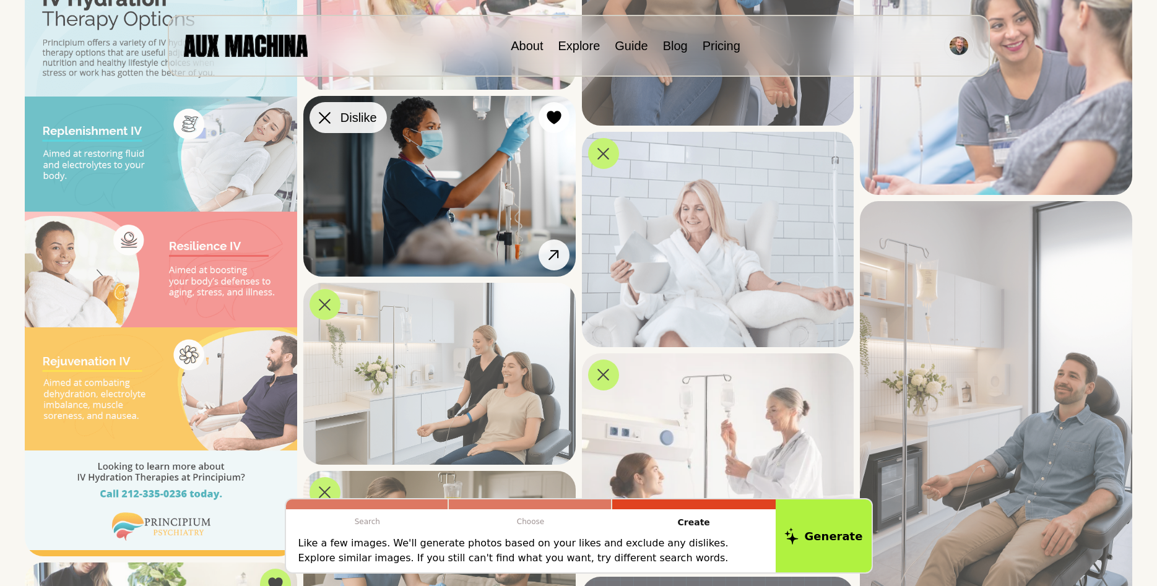
click at [327, 124] on div at bounding box center [325, 117] width 19 height 19
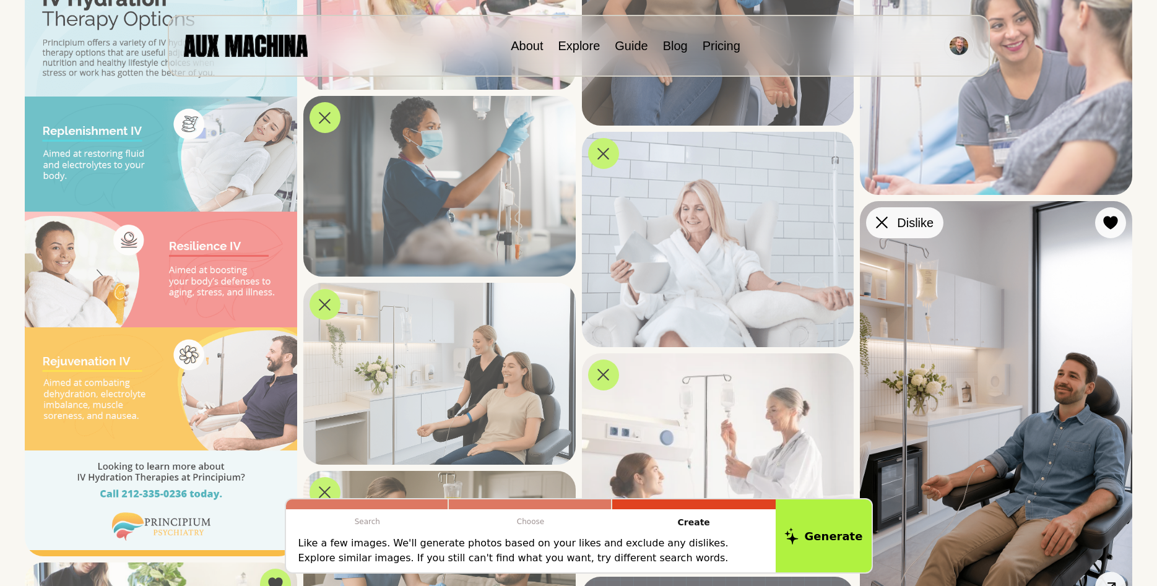
click at [884, 224] on icon at bounding box center [882, 223] width 12 height 12
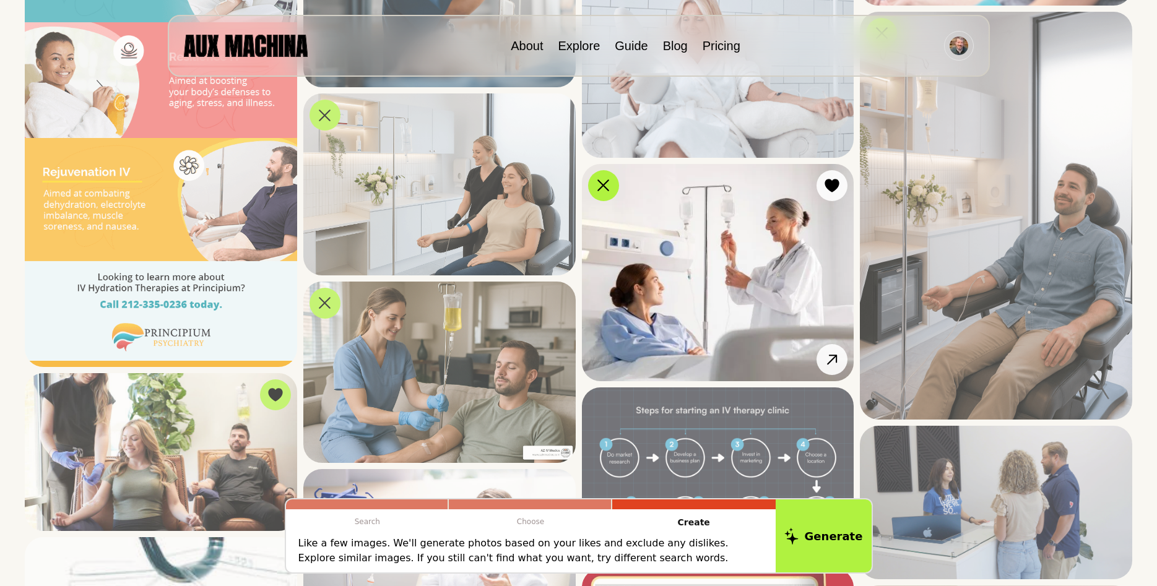
scroll to position [1641, 0]
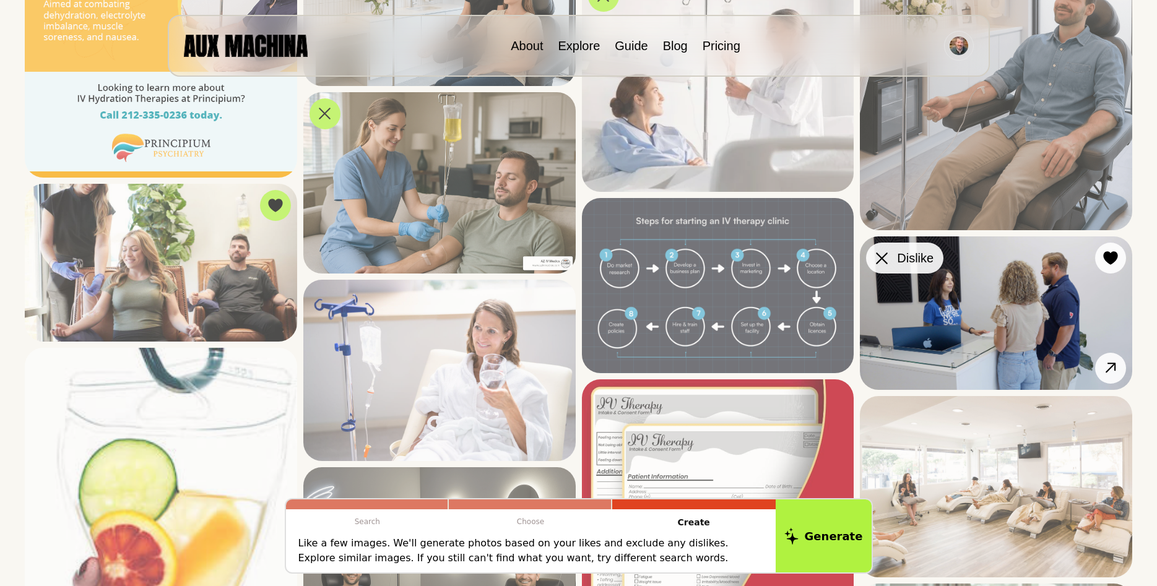
click at [873, 260] on div at bounding box center [881, 258] width 19 height 19
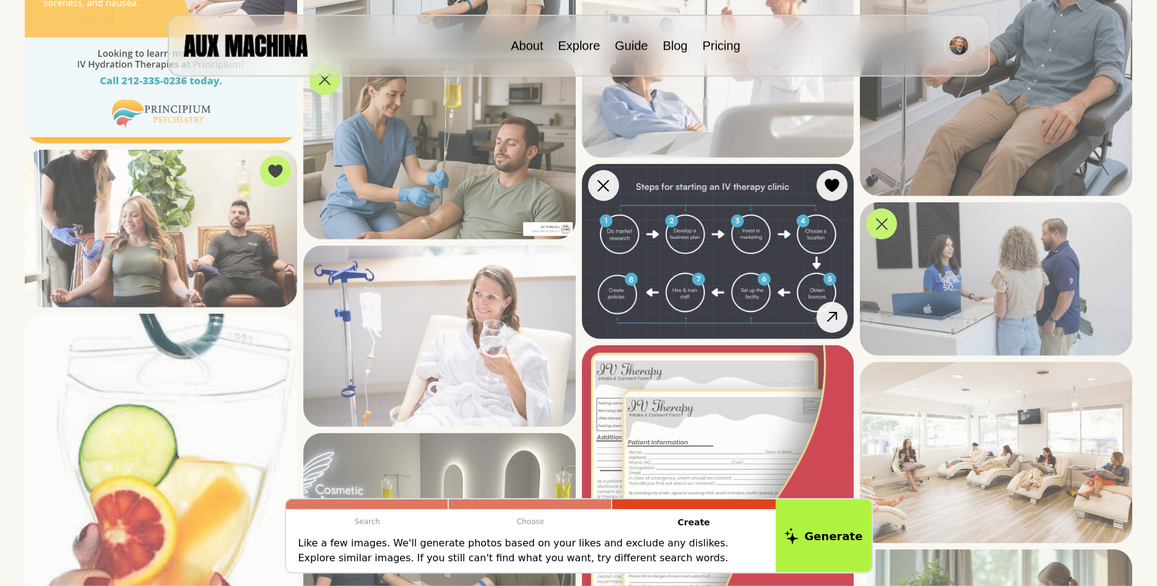
scroll to position [1705, 0]
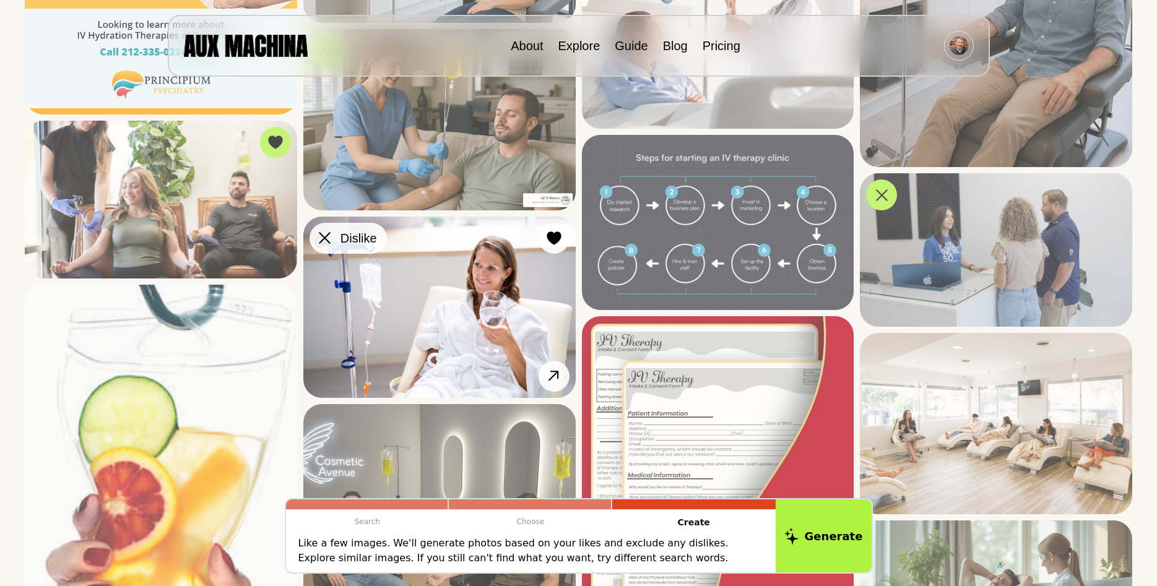
click at [318, 244] on div at bounding box center [325, 238] width 19 height 19
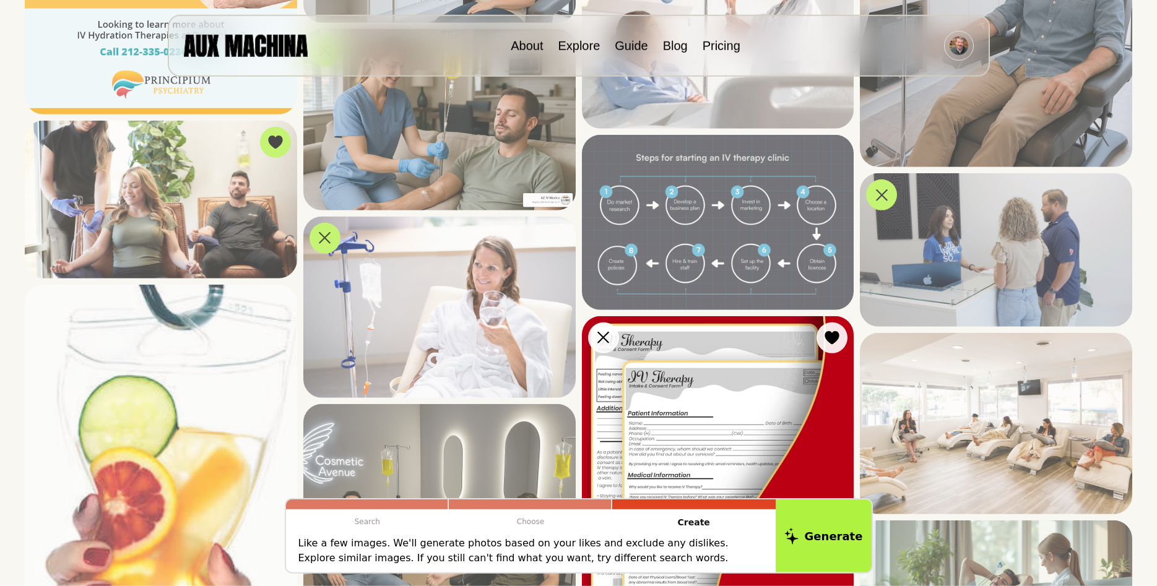
scroll to position [1831, 0]
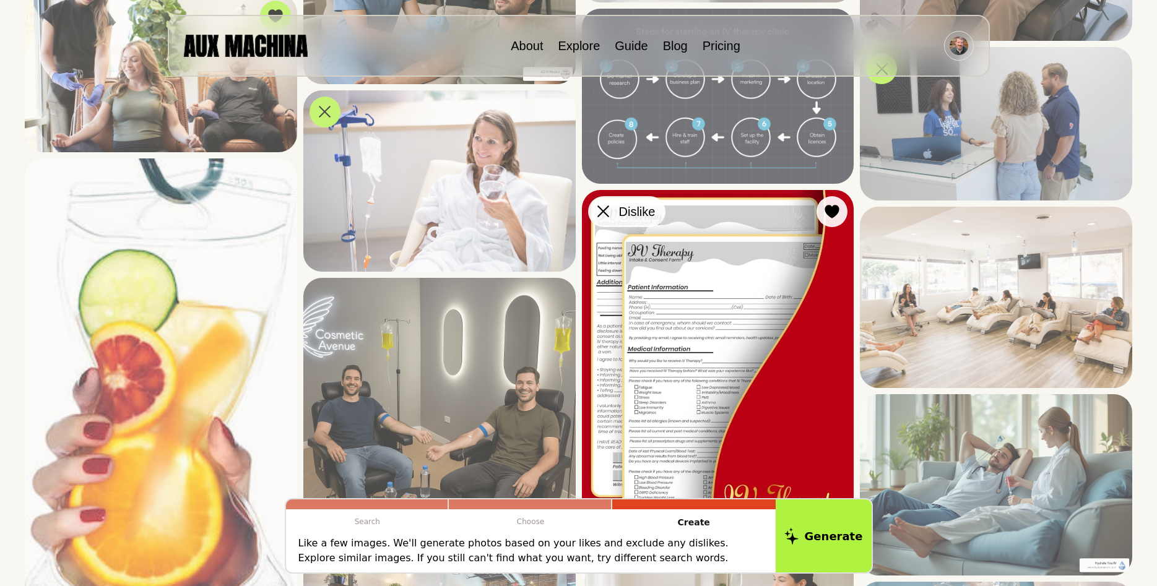
click at [602, 219] on div at bounding box center [603, 211] width 19 height 19
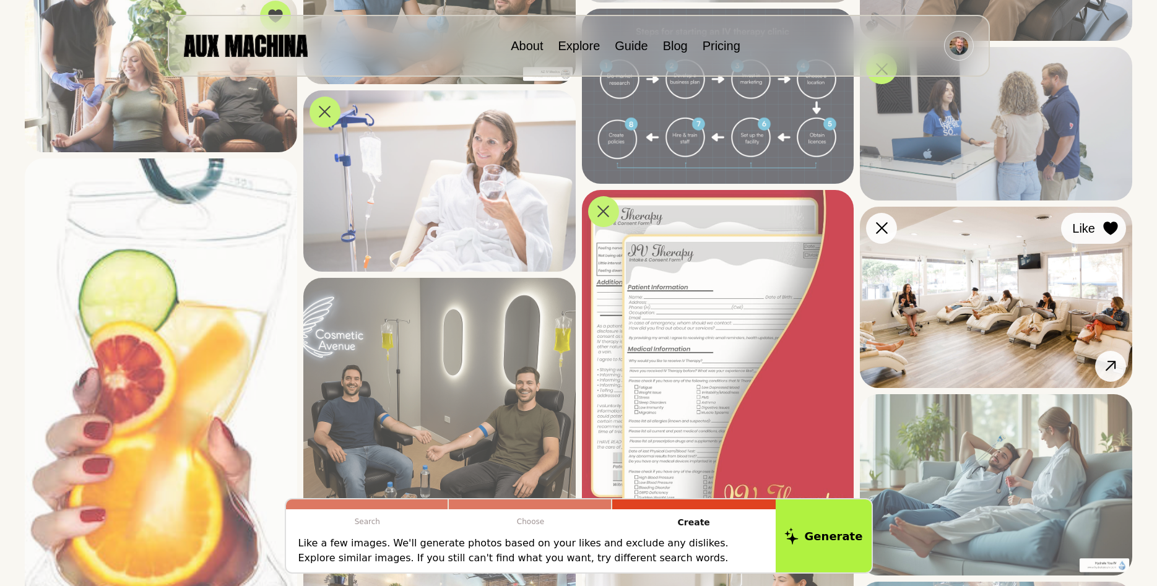
click at [1113, 227] on icon at bounding box center [1110, 229] width 14 height 14
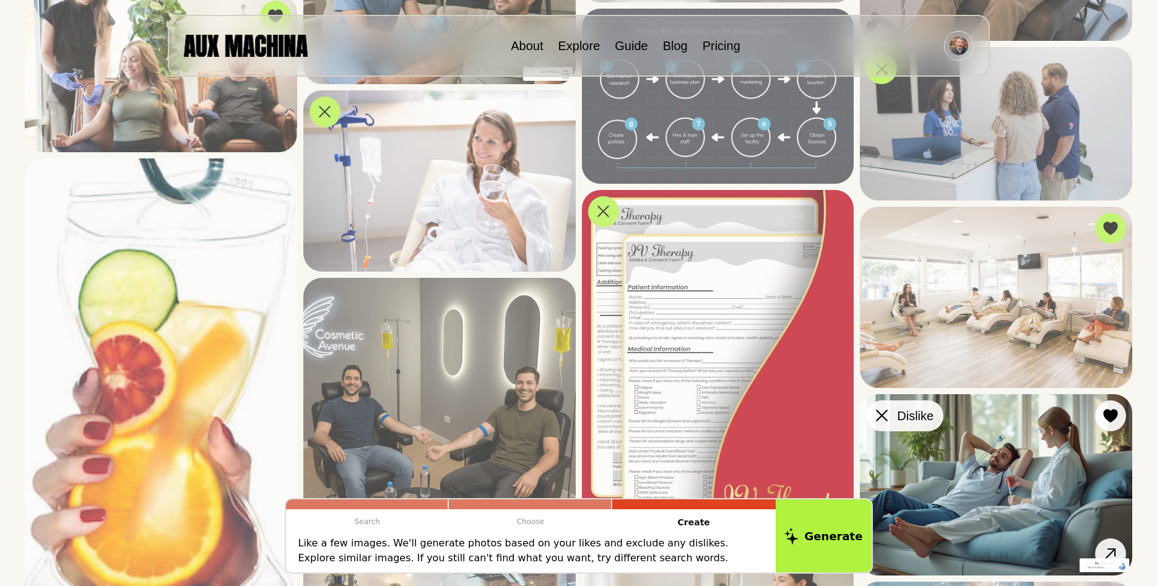
click at [889, 413] on div at bounding box center [881, 416] width 19 height 19
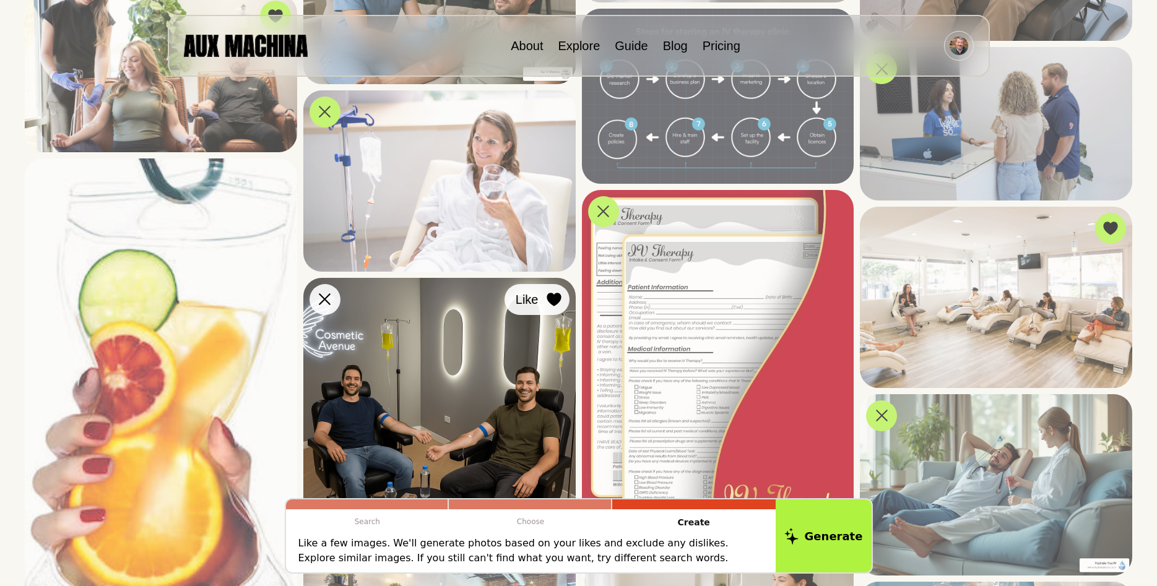
click at [551, 294] on icon at bounding box center [554, 300] width 14 height 14
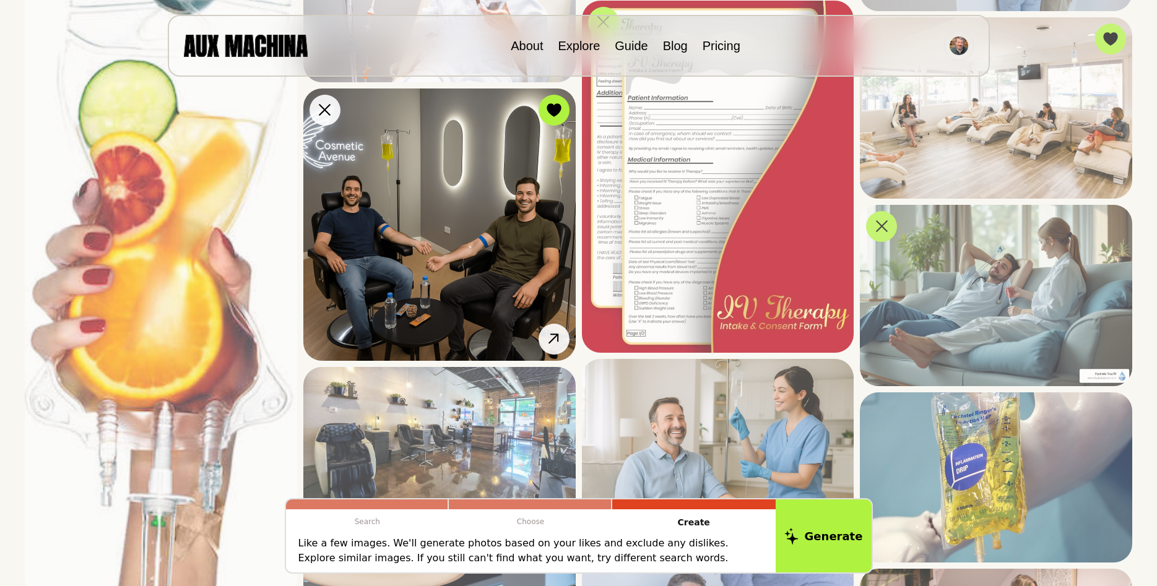
scroll to position [2147, 0]
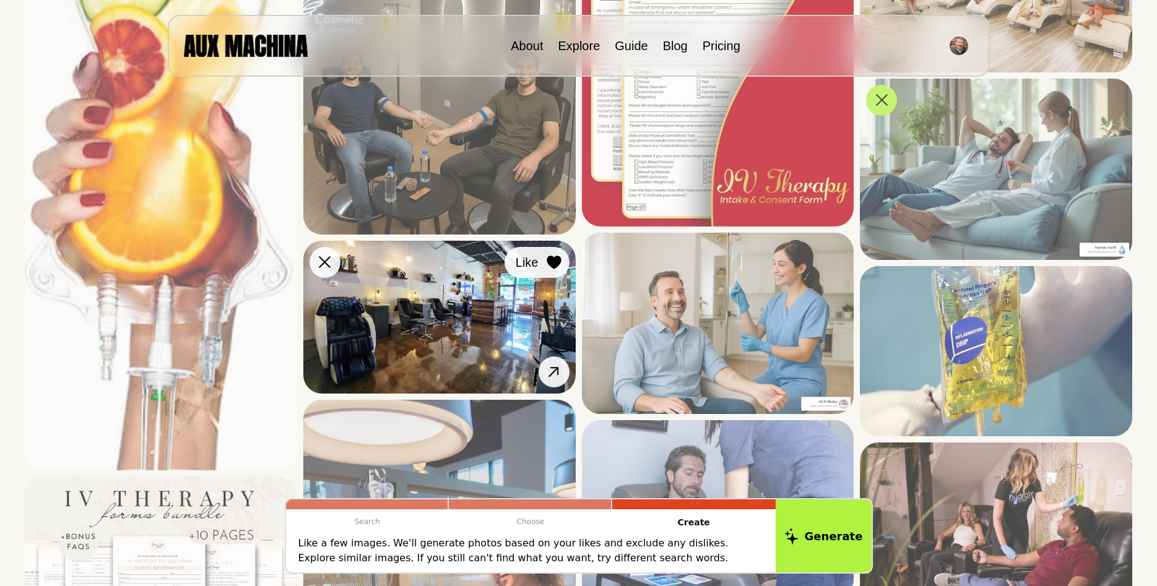
click at [550, 269] on div at bounding box center [554, 262] width 19 height 19
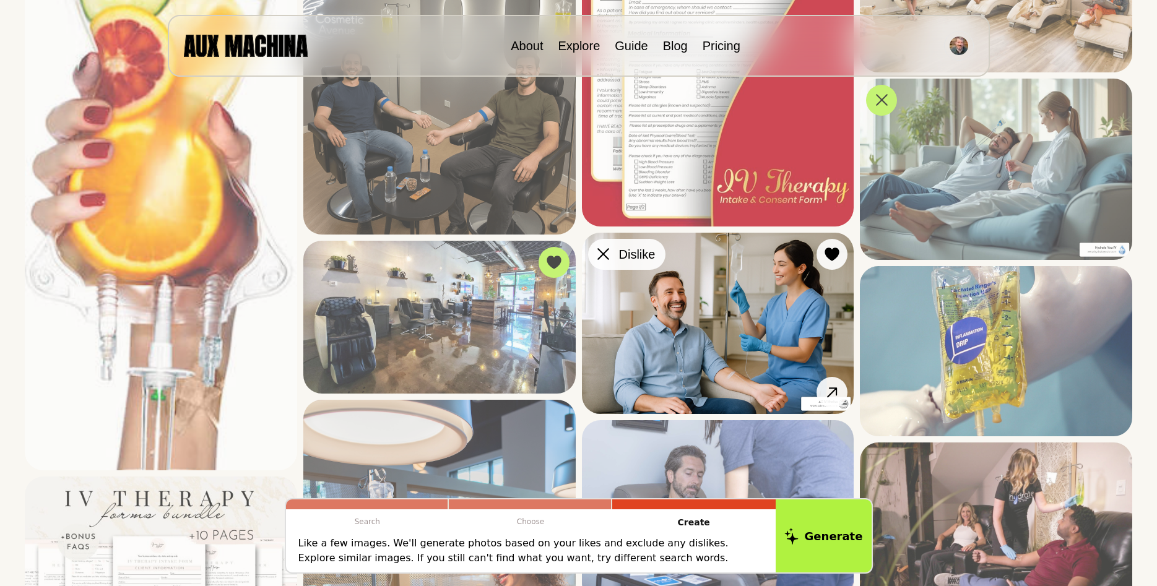
click at [602, 254] on icon at bounding box center [603, 254] width 12 height 12
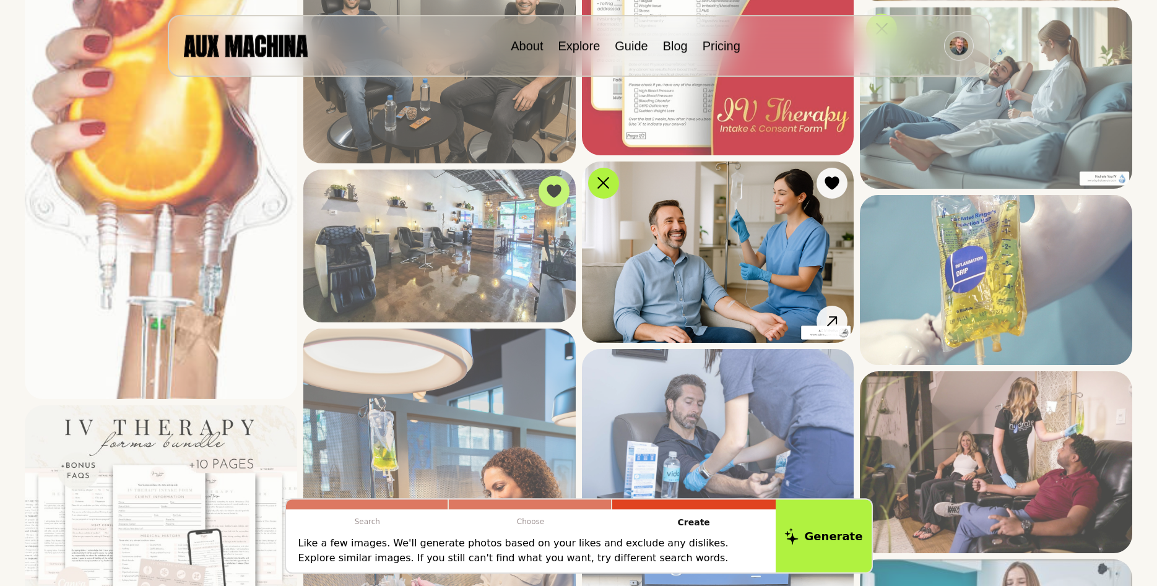
scroll to position [2273, 0]
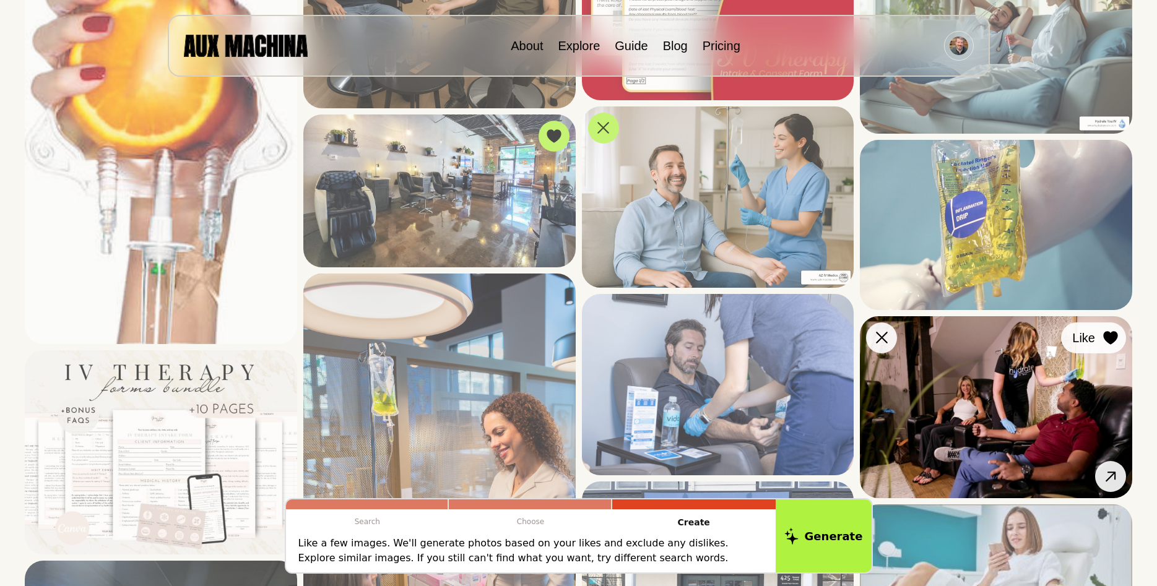
click at [1111, 342] on icon at bounding box center [1110, 338] width 14 height 14
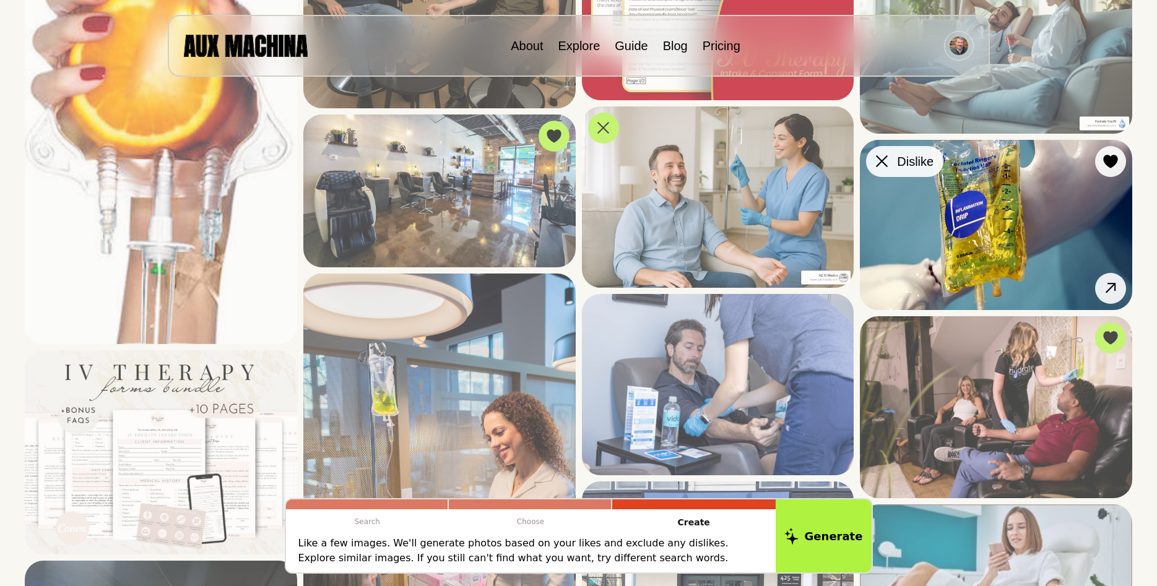
click at [881, 161] on icon at bounding box center [882, 162] width 12 height 12
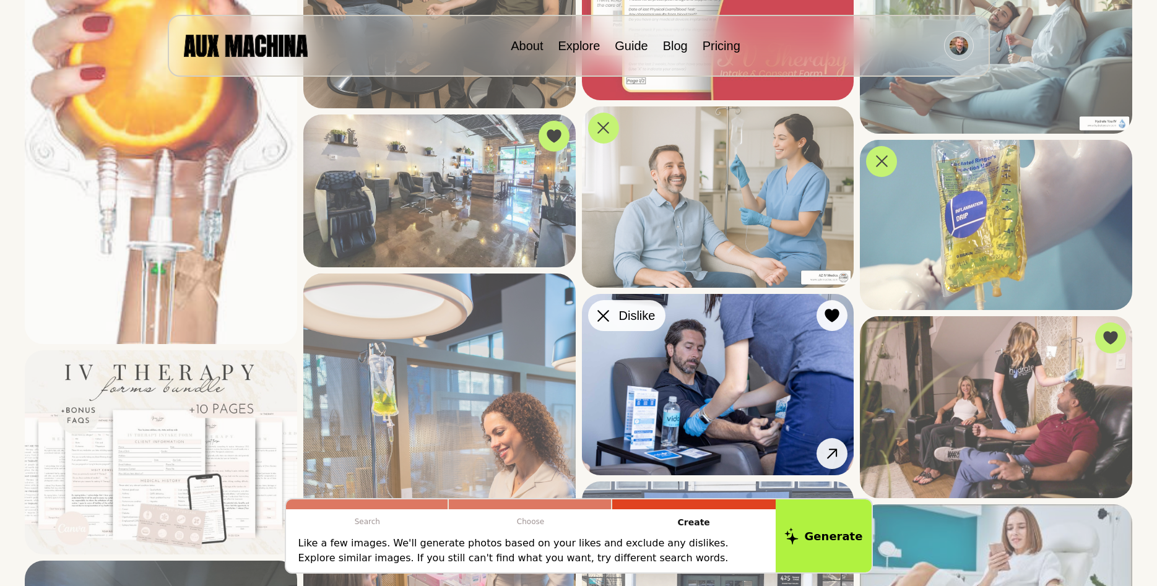
click at [602, 311] on icon at bounding box center [603, 316] width 12 height 12
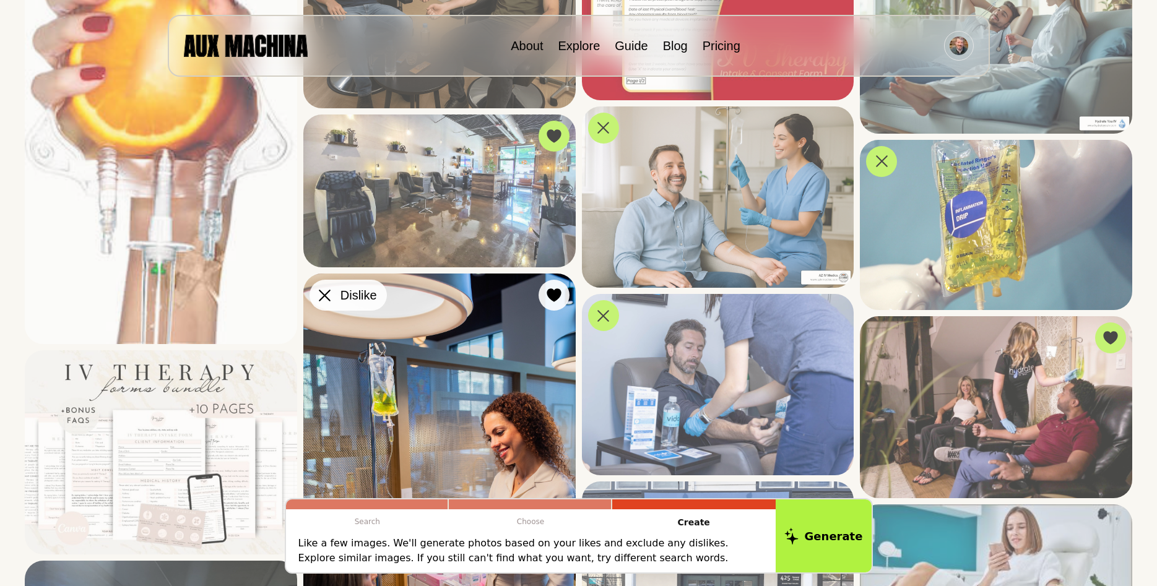
click at [329, 301] on icon at bounding box center [325, 296] width 12 height 12
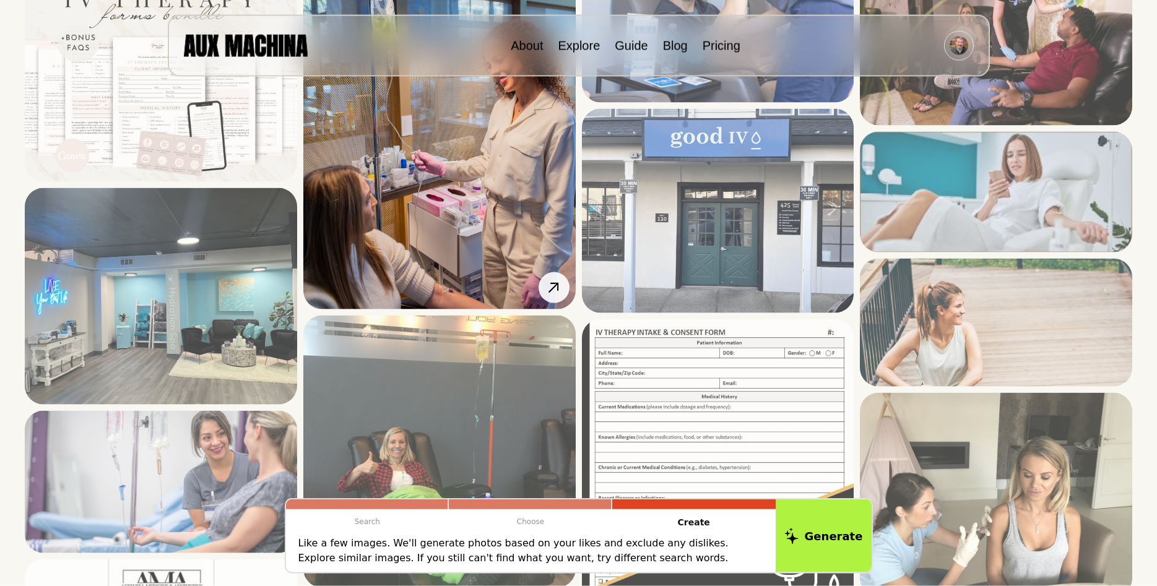
scroll to position [2652, 0]
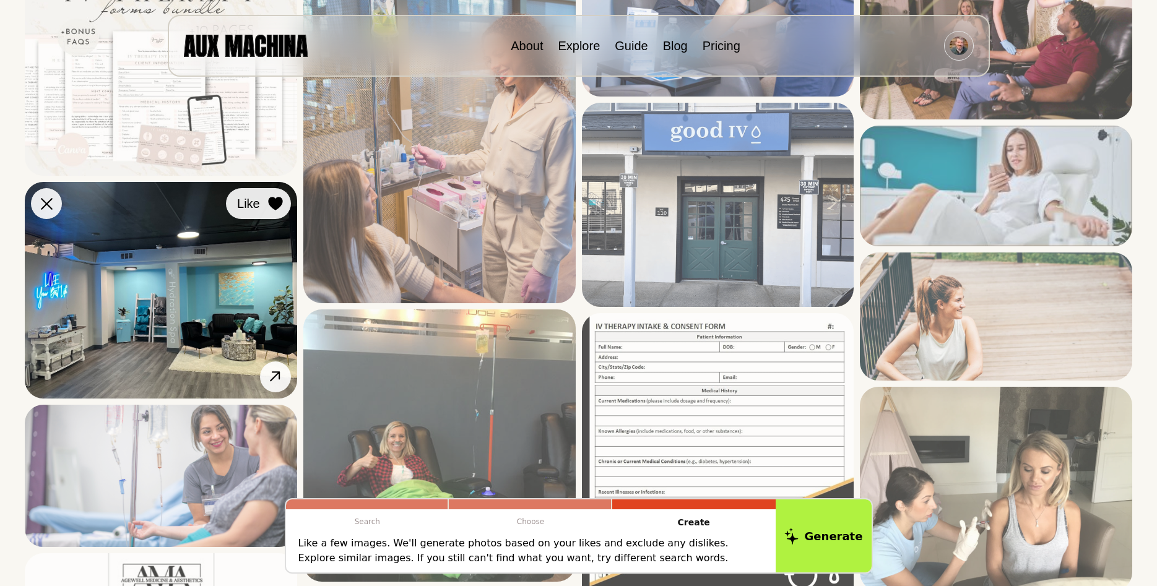
click at [275, 206] on icon at bounding box center [275, 204] width 14 height 14
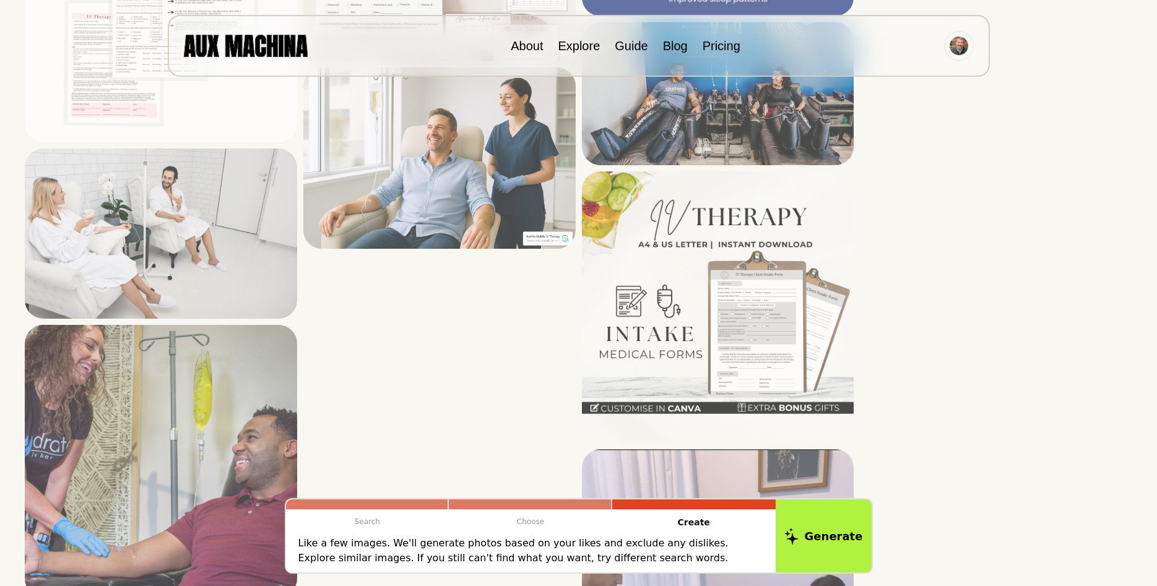
scroll to position [4356, 0]
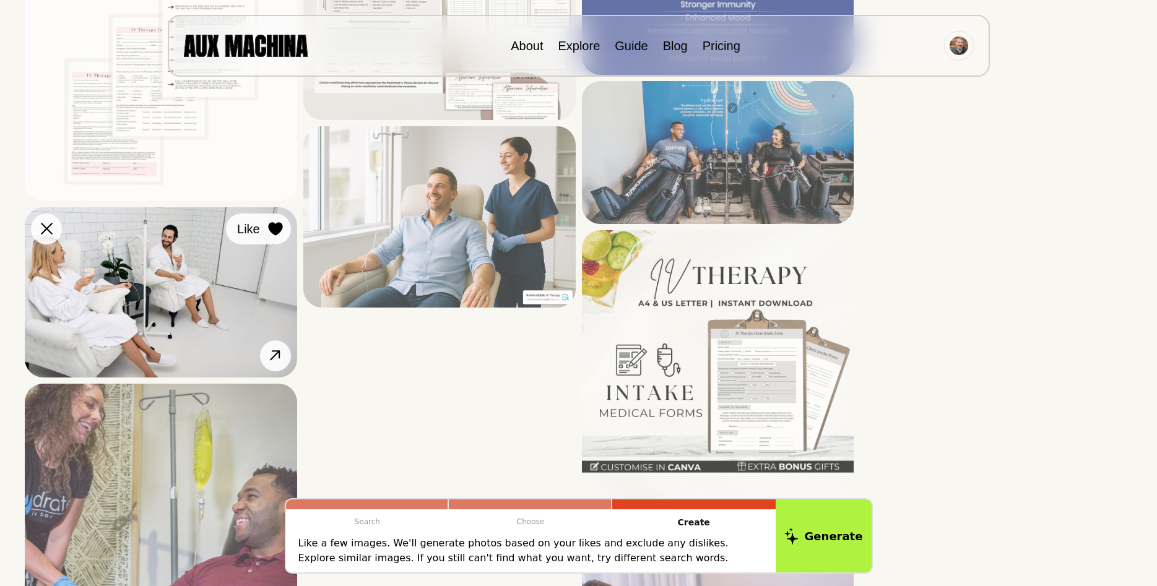
click at [269, 225] on icon at bounding box center [275, 229] width 15 height 14
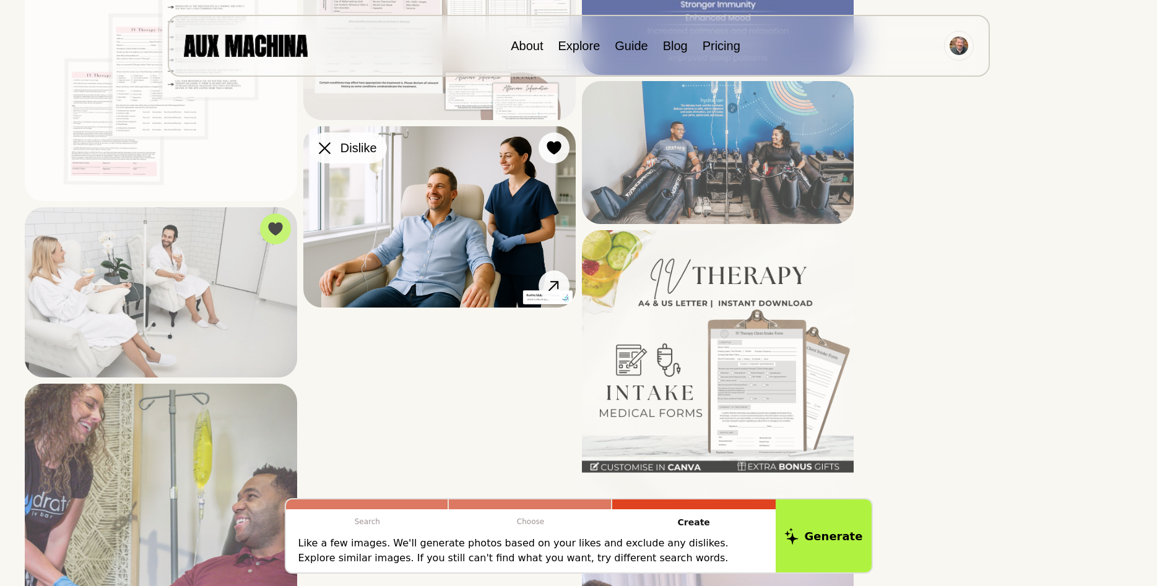
click at [313, 152] on button "Dislike" at bounding box center [347, 147] width 77 height 31
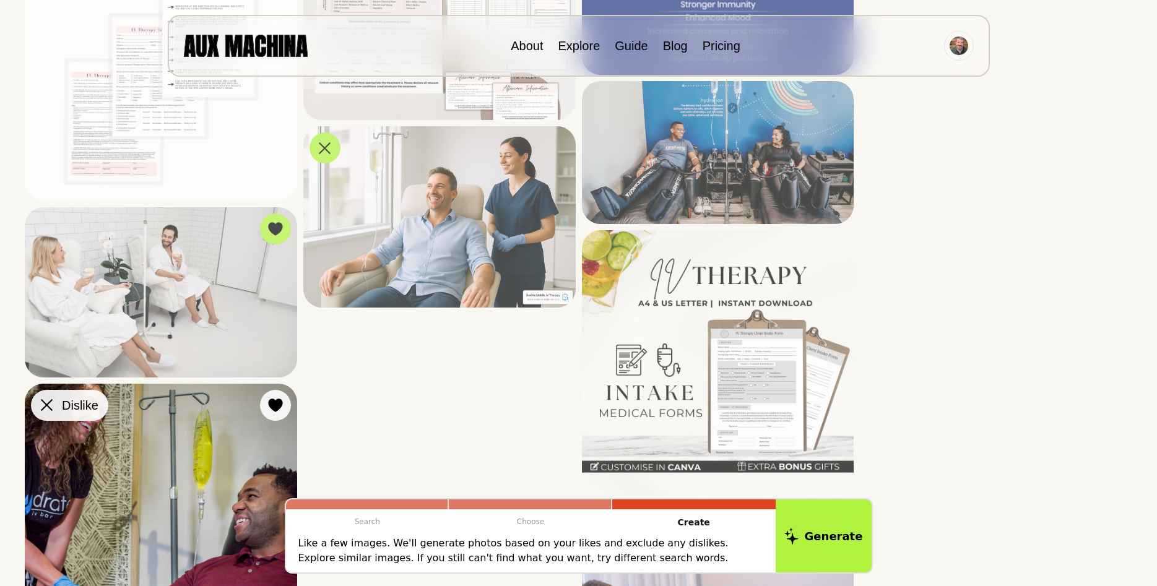
click at [41, 415] on button "Dislike" at bounding box center [69, 405] width 77 height 31
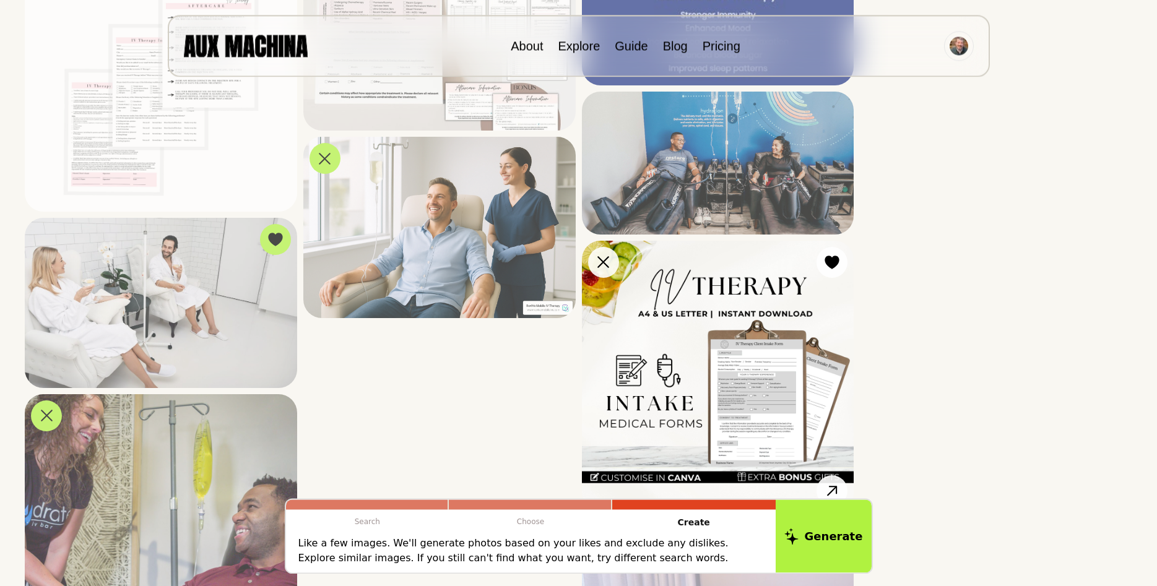
scroll to position [4167, 0]
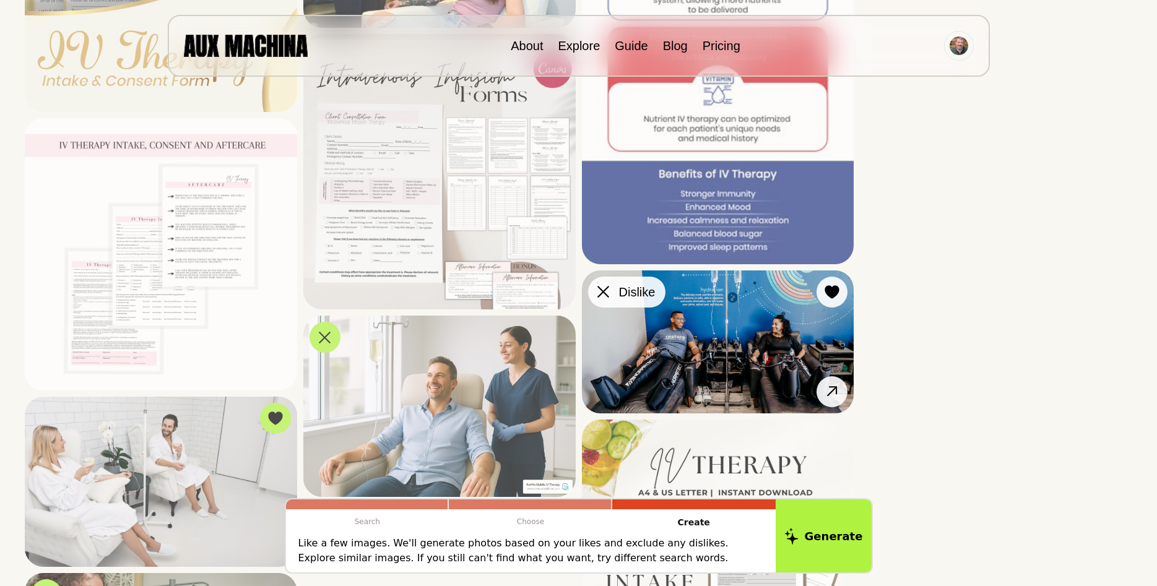
click at [602, 293] on icon at bounding box center [603, 292] width 12 height 12
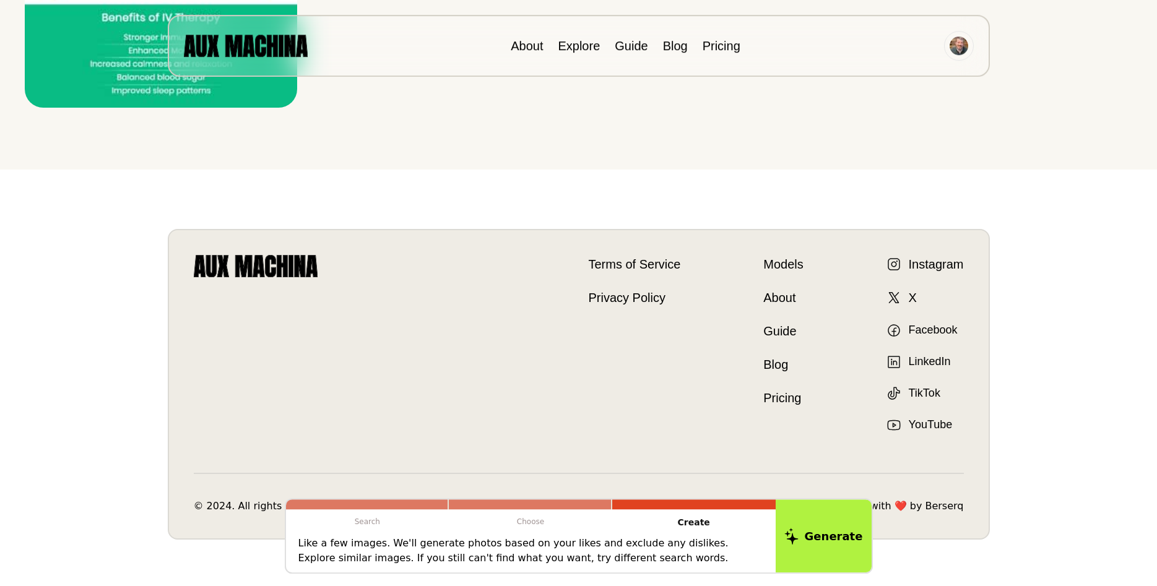
scroll to position [6121, 0]
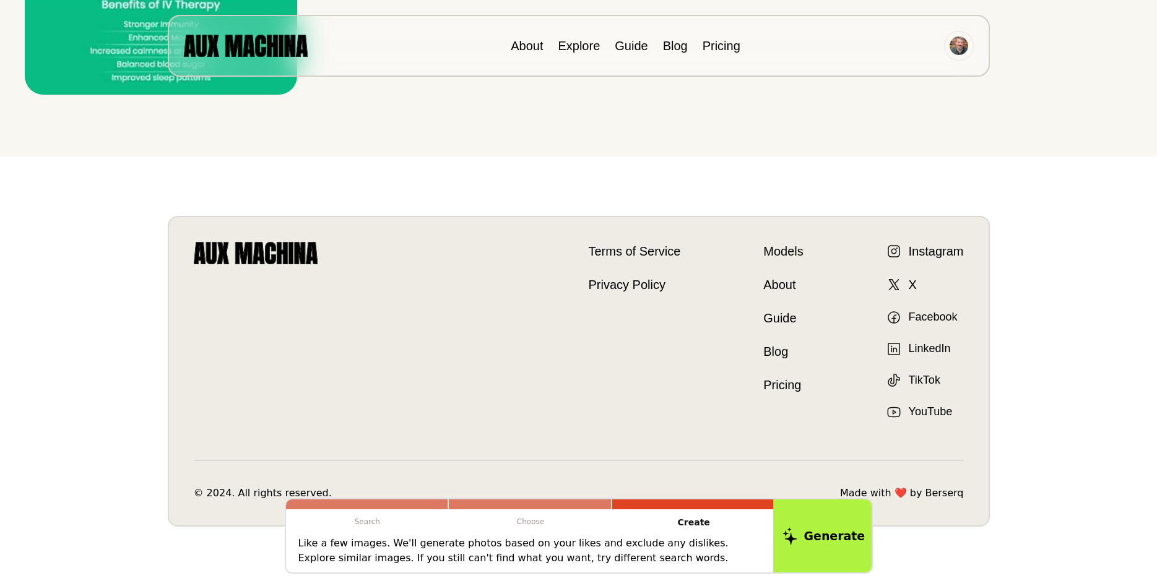
click at [828, 543] on button "Generate" at bounding box center [823, 536] width 101 height 77
